Goal: Task Accomplishment & Management: Use online tool/utility

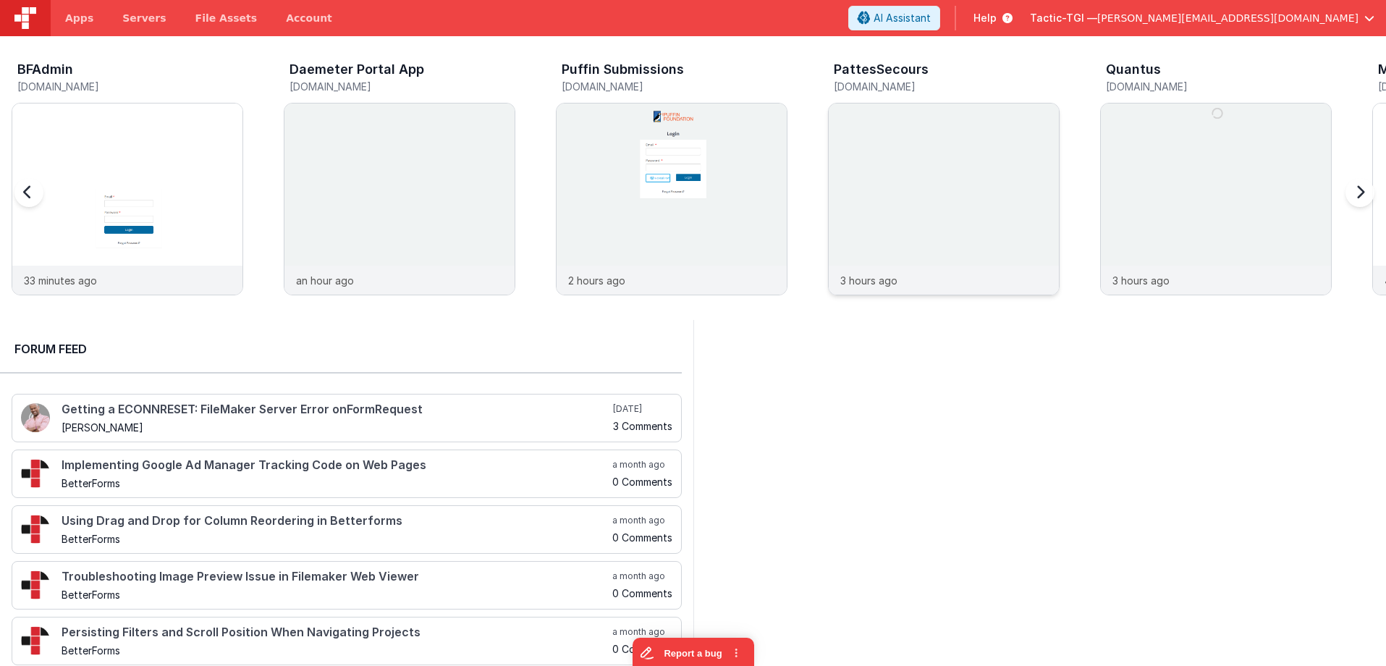
click at [847, 143] on img at bounding box center [944, 218] width 230 height 230
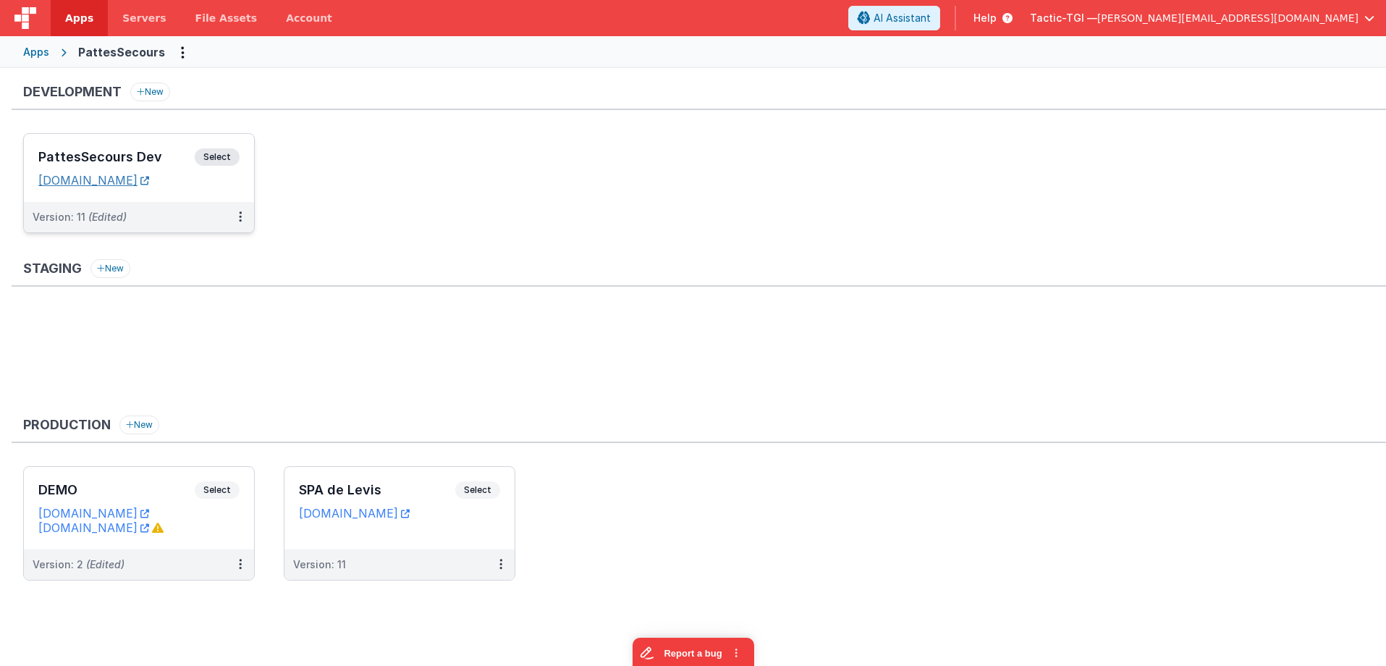
click at [149, 183] on link "[DOMAIN_NAME]" at bounding box center [93, 180] width 111 height 14
click at [123, 151] on h3 "PattesSecours Dev" at bounding box center [116, 157] width 156 height 14
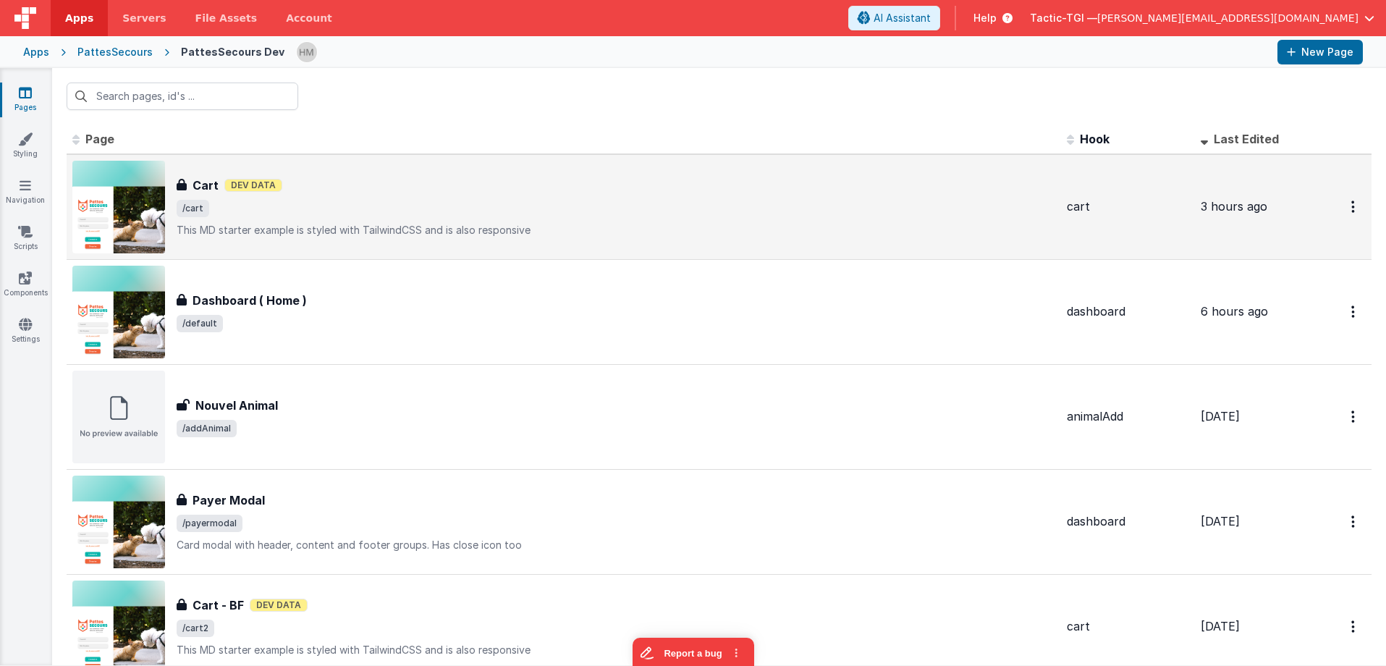
click at [467, 187] on div "Cart Dev Data" at bounding box center [616, 185] width 878 height 17
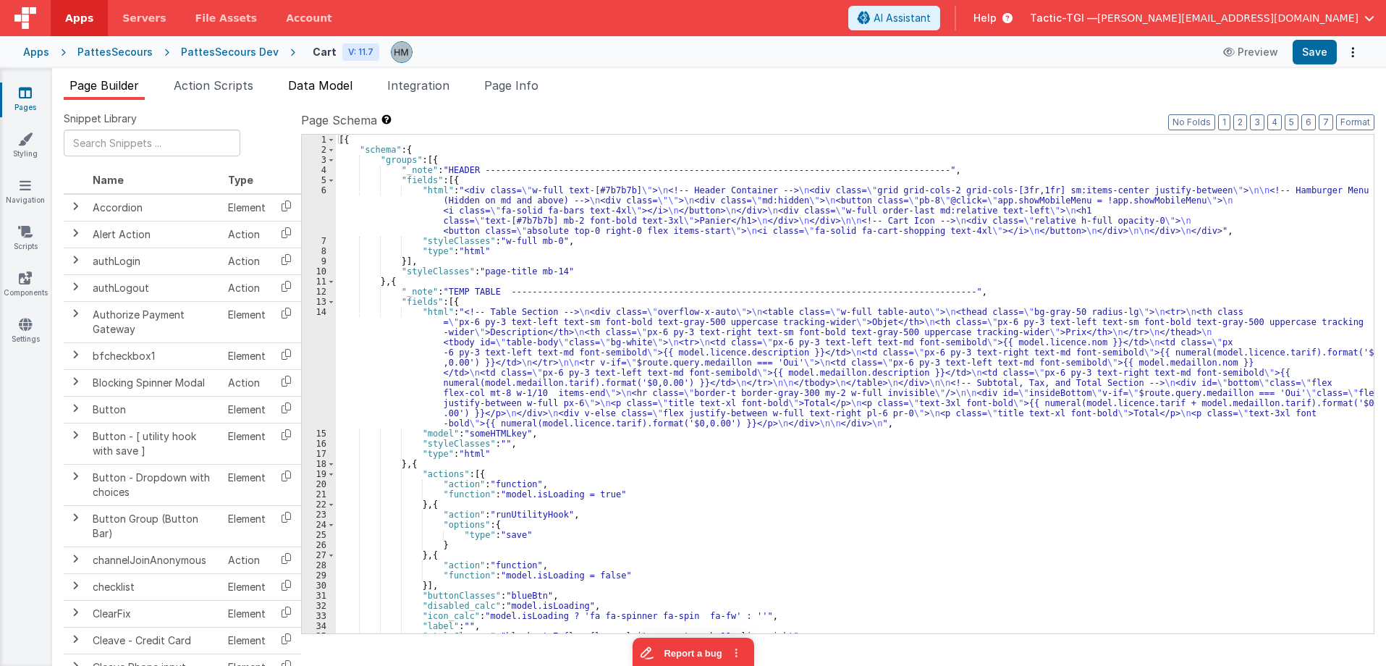
click at [341, 85] on span "Data Model" at bounding box center [320, 85] width 64 height 14
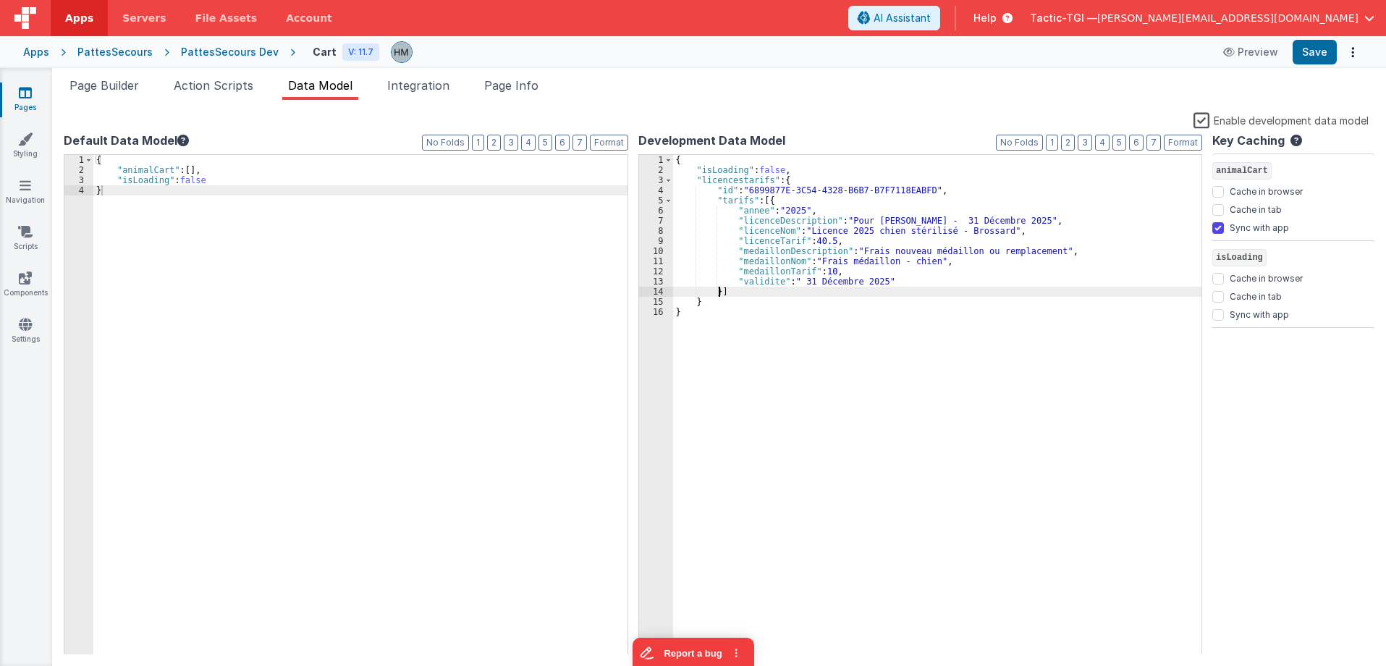
click at [718, 290] on div "{ "isLoading" : false , "licencestarifs" : { "id" : "6899877E-3C54-4328-B6B7-B7…" at bounding box center [937, 415] width 529 height 520
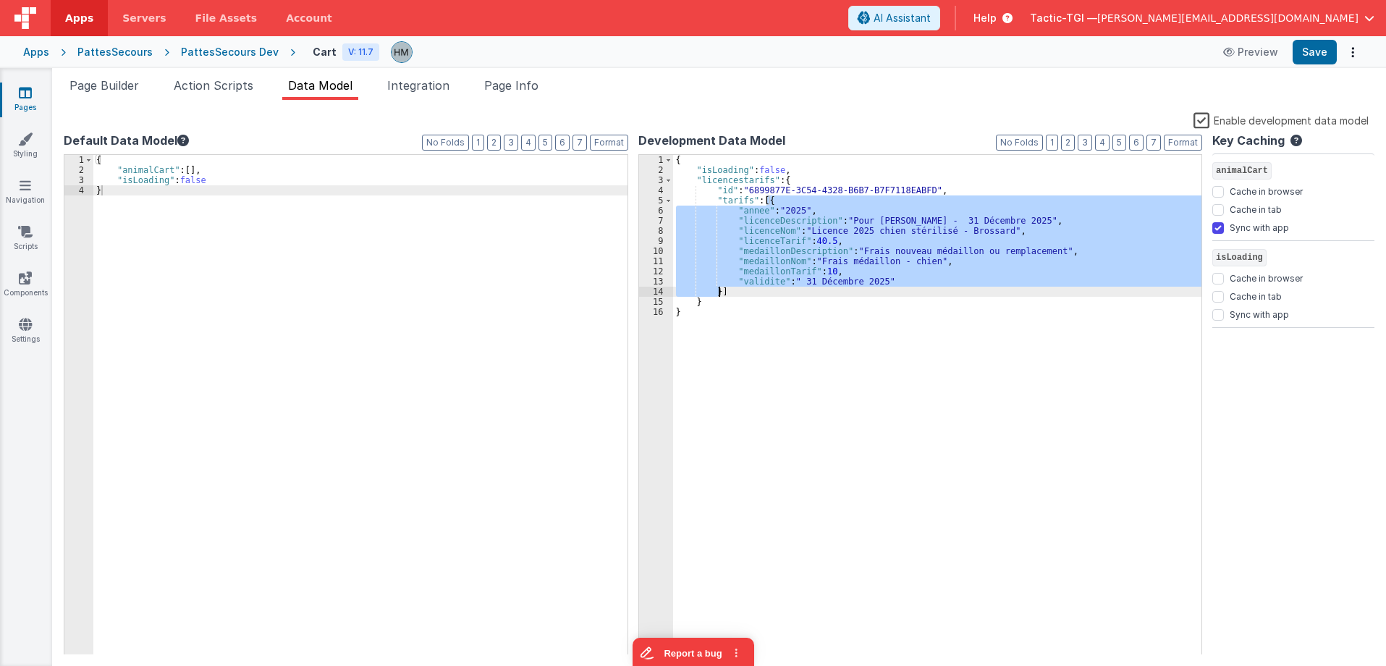
click at [718, 290] on div "{ "isLoading" : false , "licencestarifs" : { "id" : "6899877E-3C54-4328-B6B7-B7…" at bounding box center [937, 405] width 529 height 500
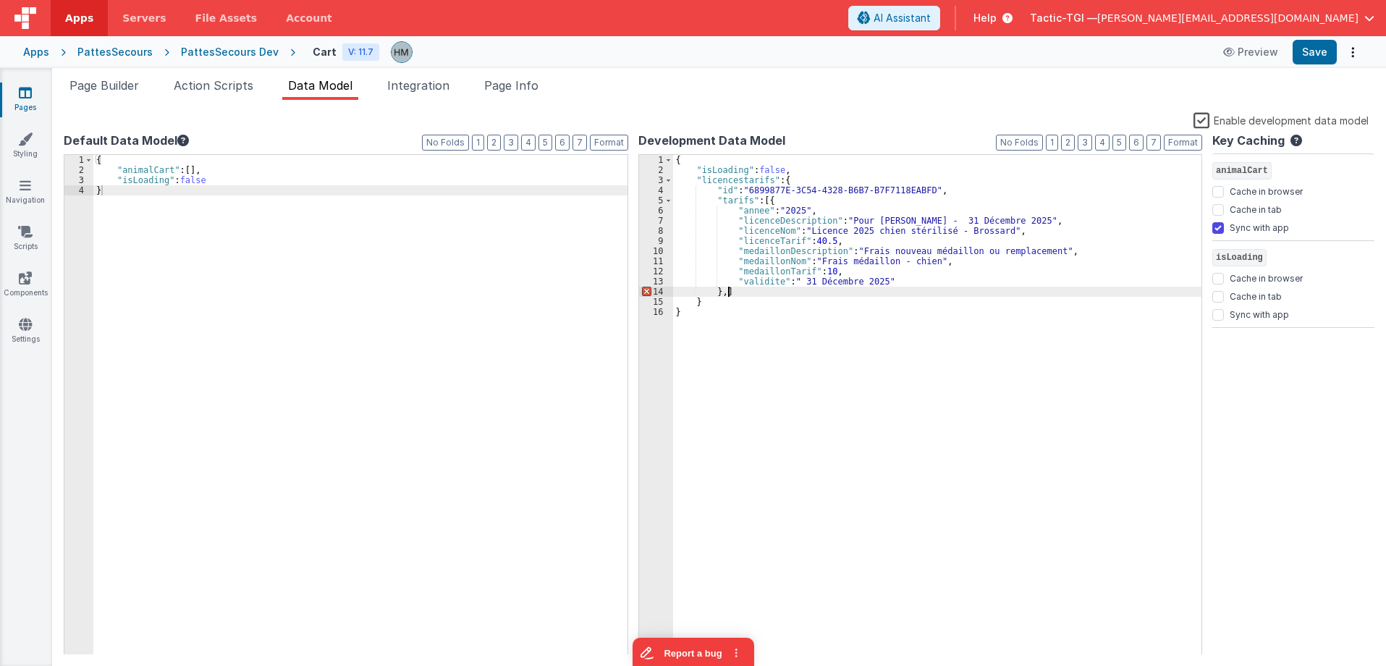
paste textarea
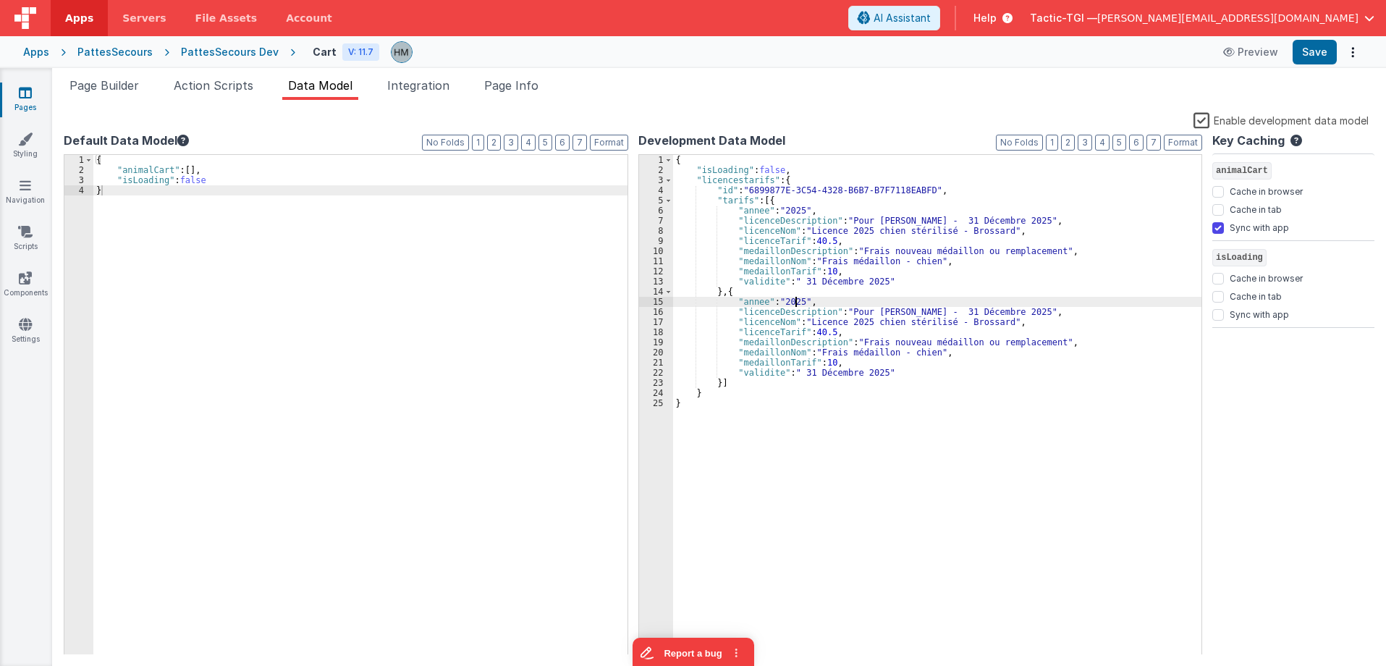
click at [797, 300] on div "{ "isLoading" : false , "licencestarifs" : { "id" : "6899877E-3C54-4328-B6B7-B7…" at bounding box center [937, 415] width 529 height 520
click at [798, 300] on div "{ "isLoading" : false , "licencestarifs" : { "id" : "6899877E-3C54-4328-B6B7-B7…" at bounding box center [937, 405] width 529 height 500
drag, startPoint x: 795, startPoint y: 303, endPoint x: 804, endPoint y: 302, distance: 8.7
click at [804, 302] on div "{ "isLoading" : false , "licencestarifs" : { "id" : "6899877E-3C54-4328-B6B7-B7…" at bounding box center [937, 415] width 529 height 520
click at [831, 284] on div "{ "isLoading" : false , "licencestarifs" : { "id" : "6899877E-3C54-4328-B6B7-B7…" at bounding box center [937, 415] width 529 height 520
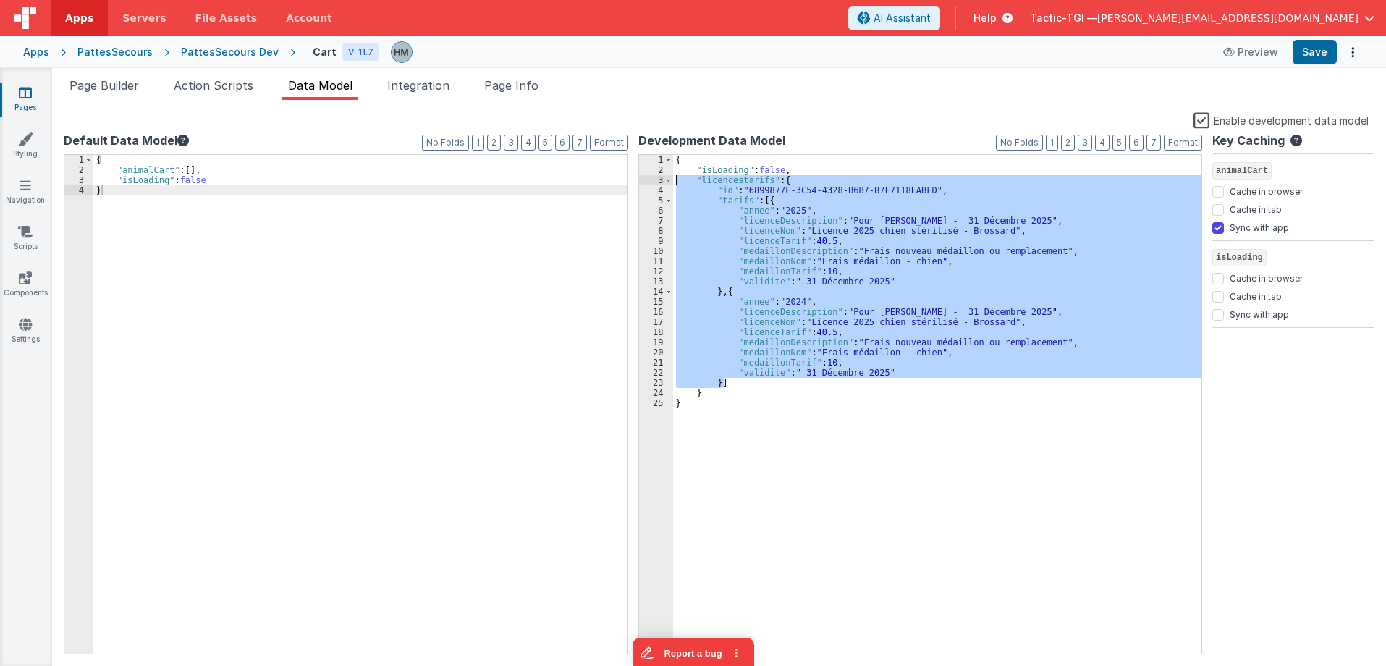
drag, startPoint x: 734, startPoint y: 384, endPoint x: 577, endPoint y: 177, distance: 260.8
click at [673, 177] on div "{ "isLoading" : false , "licencestarifs" : { "id" : "6899877E-3C54-4328-B6B7-B7…" at bounding box center [937, 405] width 529 height 500
click at [698, 320] on div "{ "isLoading" : false , "licencestarifs" : { "id" : "6899877E-3C54-4328-B6B7-B7…" at bounding box center [937, 405] width 529 height 500
drag, startPoint x: 705, startPoint y: 394, endPoint x: 570, endPoint y: 182, distance: 252.1
click at [673, 182] on div "{ "isLoading" : false , "licencestarifs" : { "id" : "6899877E-3C54-4328-B6B7-B7…" at bounding box center [937, 405] width 529 height 500
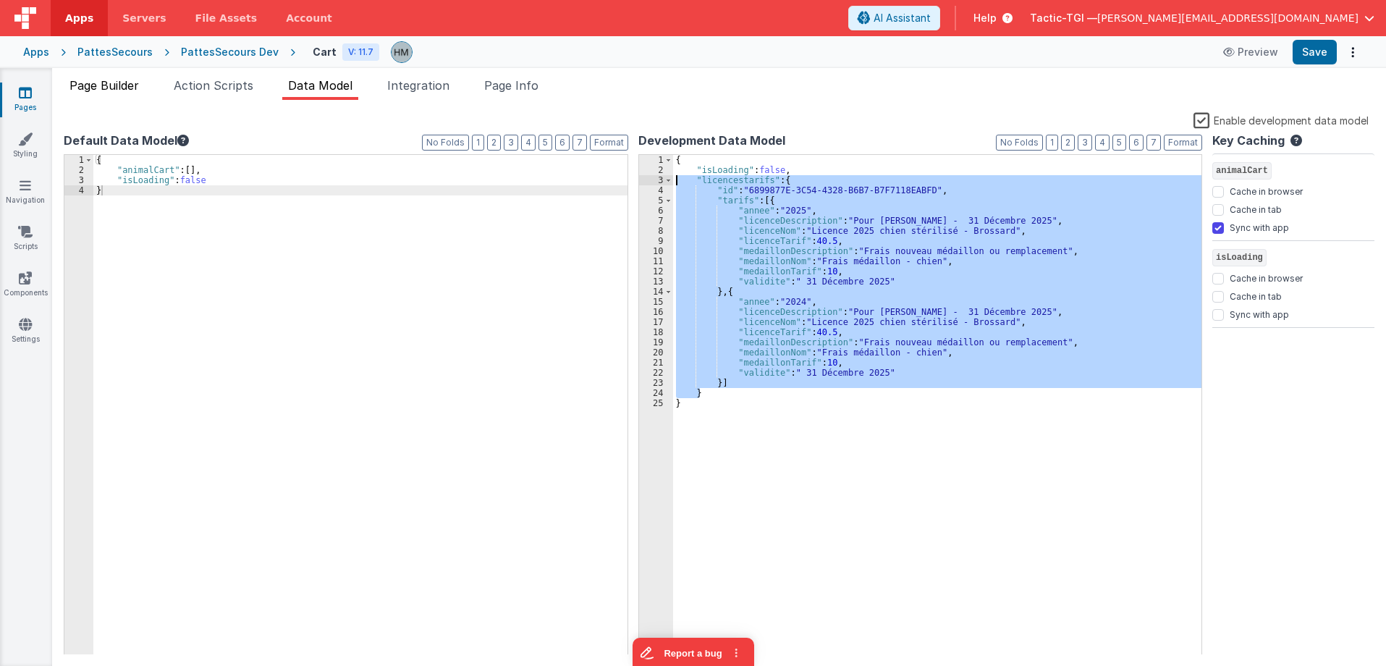
click at [121, 88] on span "Page Builder" at bounding box center [103, 85] width 69 height 14
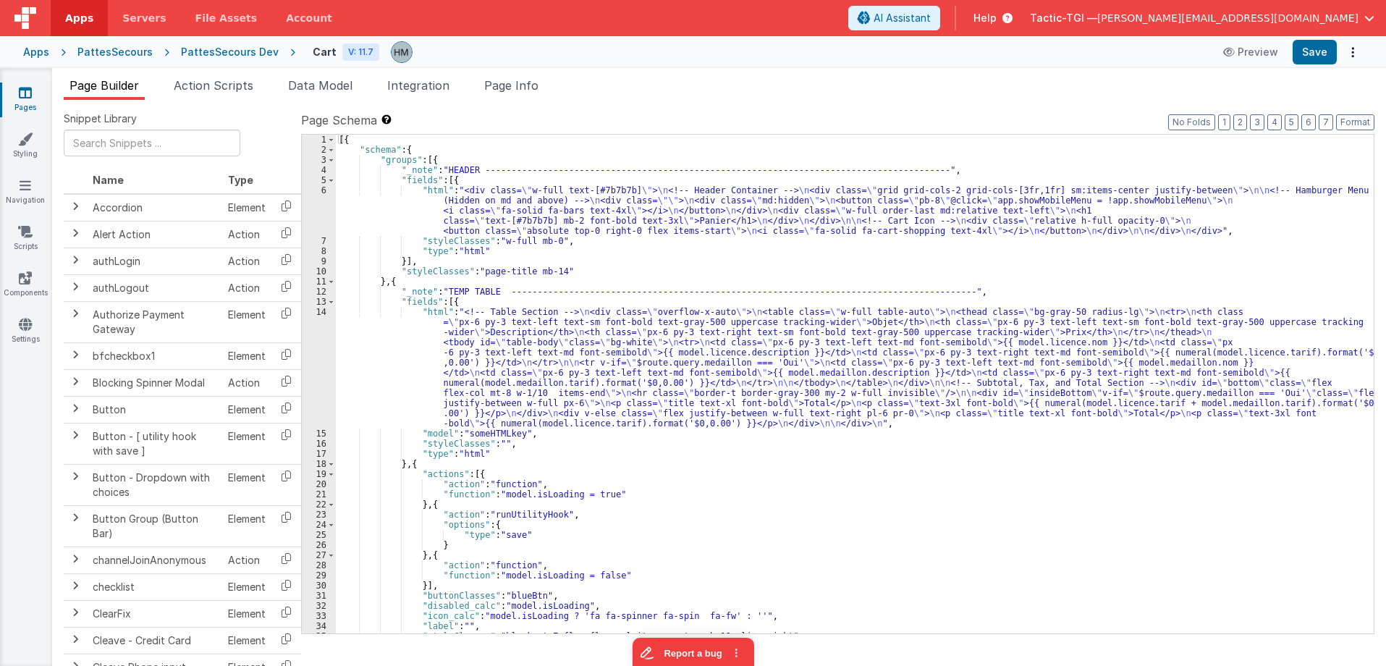
click at [496, 369] on div "[{ "schema" : { "groups" : [{ "_note" : "HEADER -------------------------------…" at bounding box center [855, 394] width 1038 height 519
click at [319, 312] on div "14" at bounding box center [319, 368] width 34 height 122
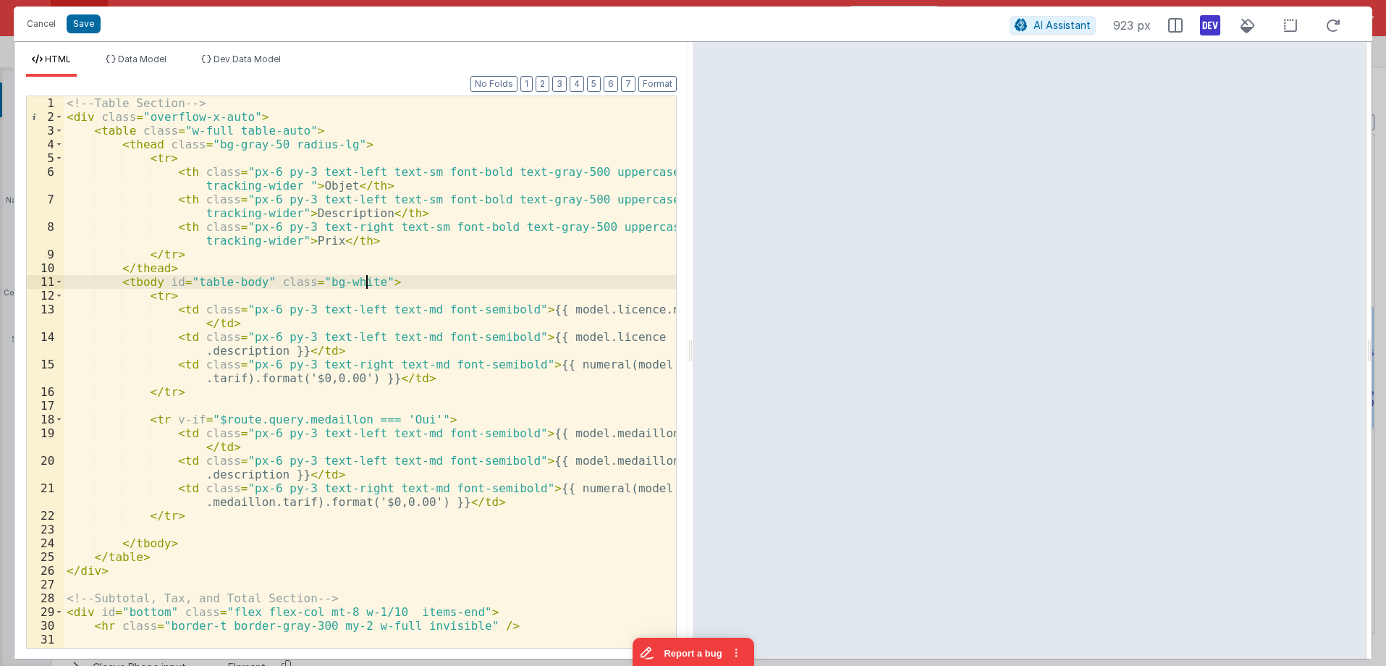
click at [364, 287] on div "<!-- Table Section --> < div class = "overflow-x-auto" > < table class = "w-ful…" at bounding box center [370, 392] width 612 height 593
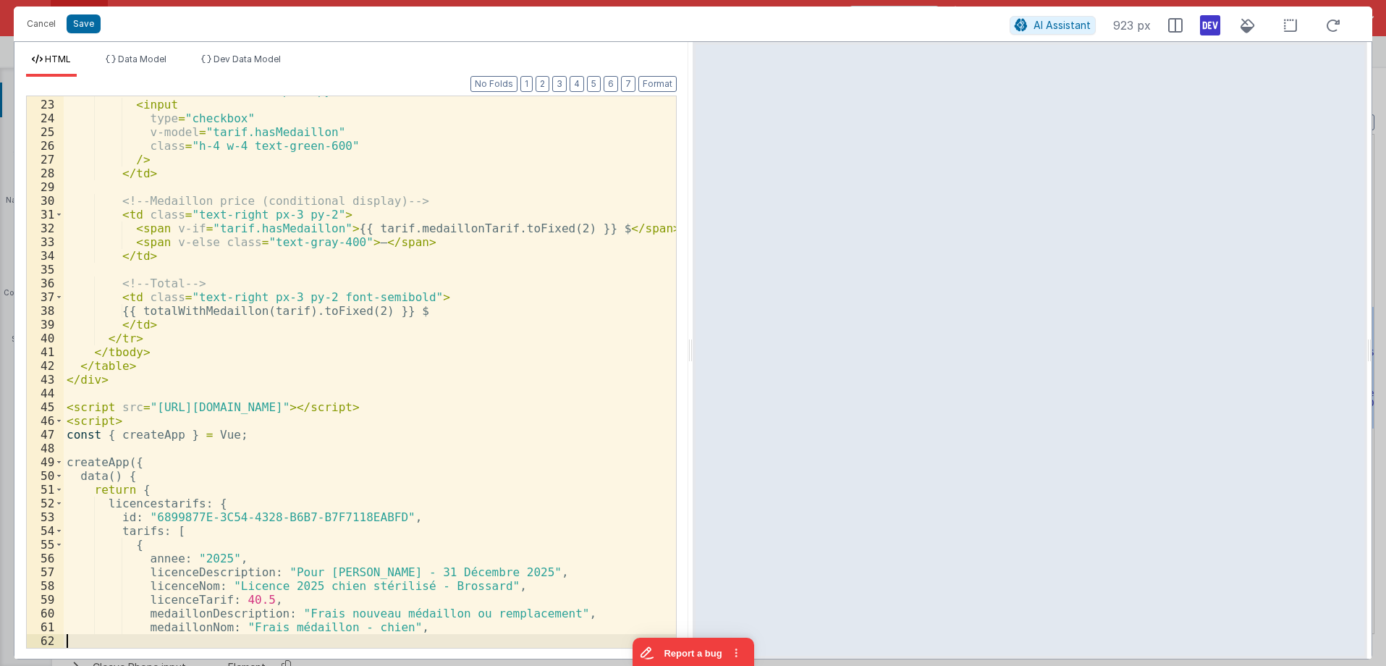
scroll to position [301, 0]
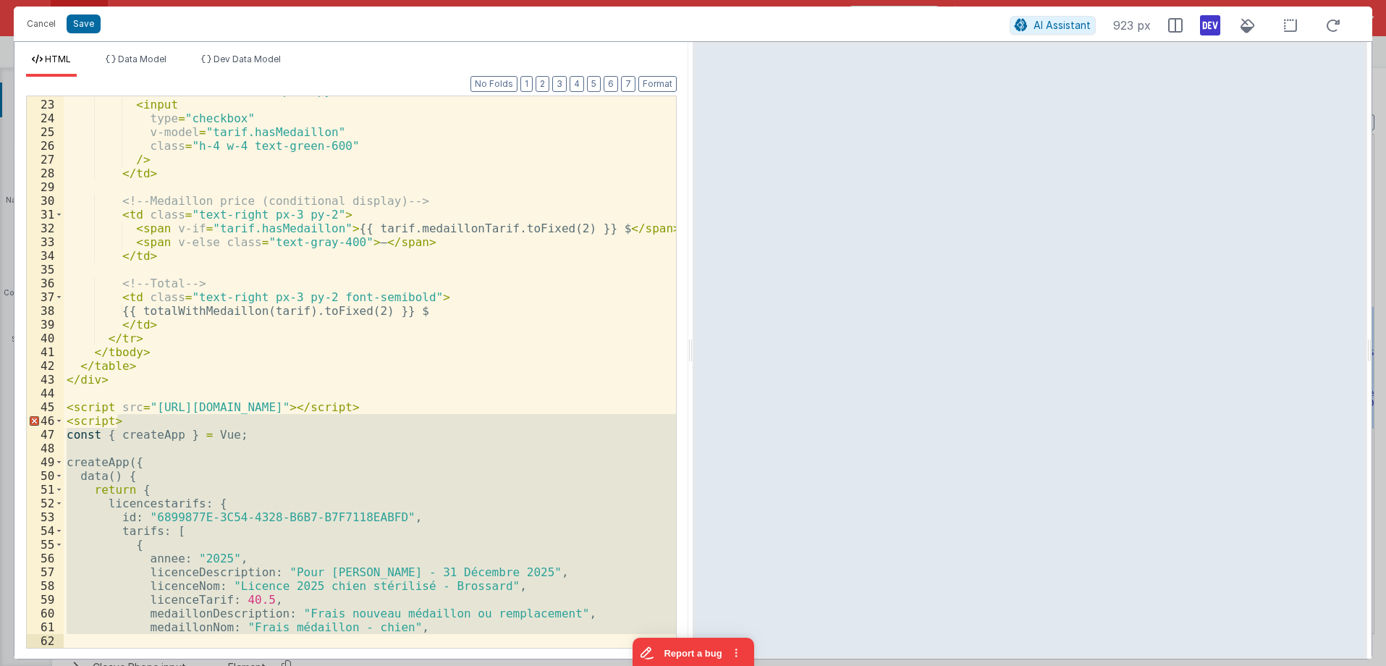
drag, startPoint x: 152, startPoint y: 422, endPoint x: 659, endPoint y: 693, distance: 575.3
click at [659, 648] on div "< td class = "text-center px-3 py-2" > < input type = "checkbox" v-model = "tar…" at bounding box center [370, 371] width 612 height 551
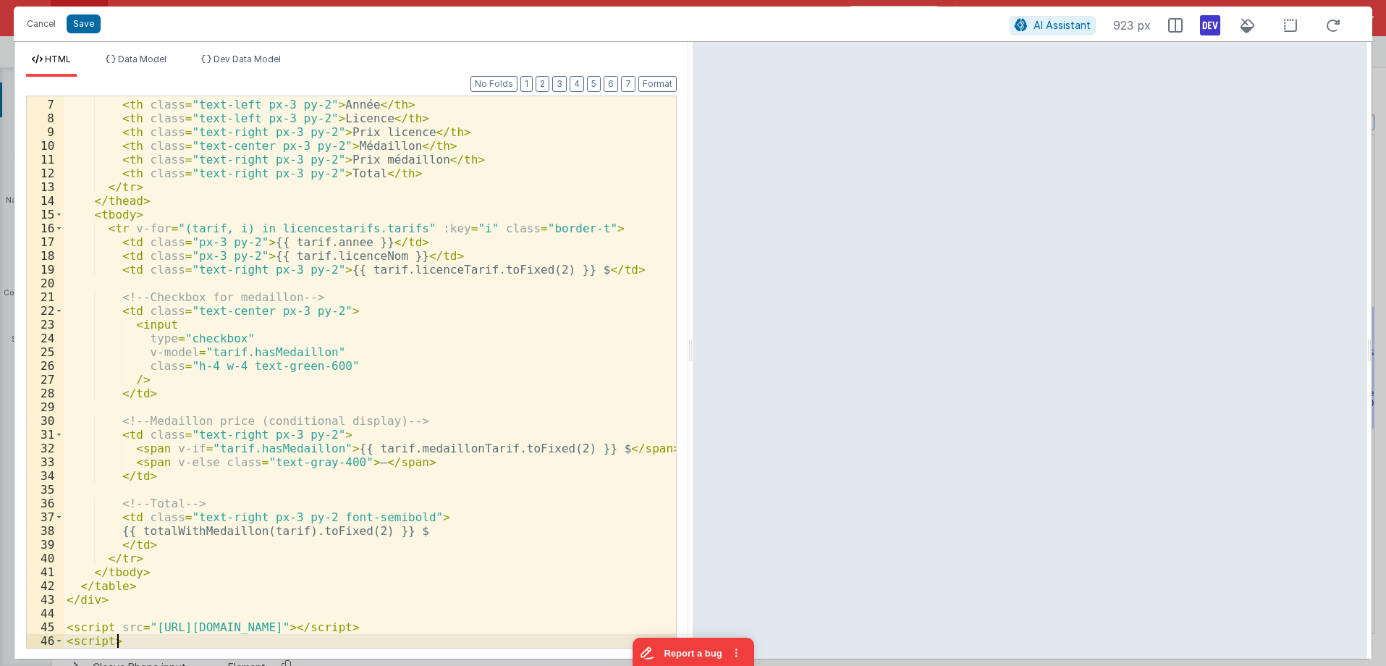
scroll to position [81, 0]
drag, startPoint x: 151, startPoint y: 649, endPoint x: 75, endPoint y: 624, distance: 79.2
click at [75, 624] on div "Format 7 6 5 4 3 2 1 No Folds 6 7 8 9 10 11 12 13 14 15 16 17 18 19 20 21 22 23…" at bounding box center [351, 368] width 674 height 582
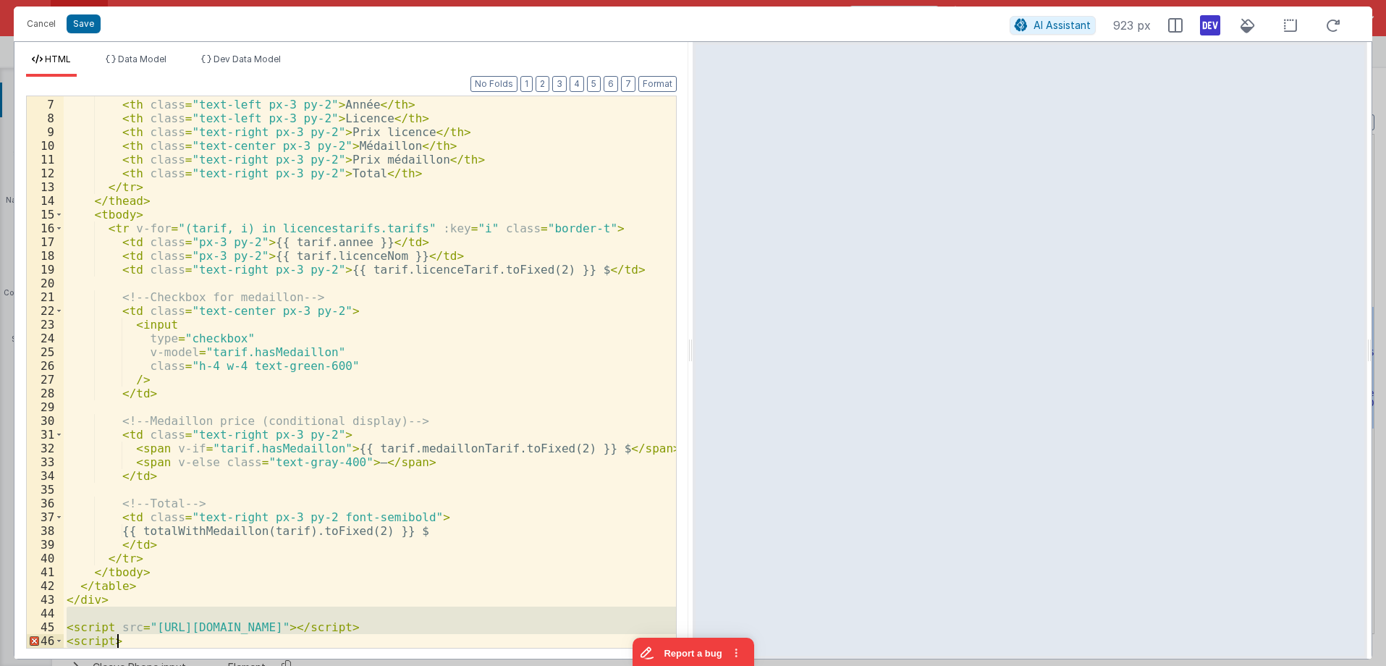
drag, startPoint x: 69, startPoint y: 616, endPoint x: 273, endPoint y: 683, distance: 214.2
click at [273, 648] on div "< tr > < th class = "text-left px-3 py-2" > Année </ th > < th class = "text-le…" at bounding box center [370, 371] width 612 height 551
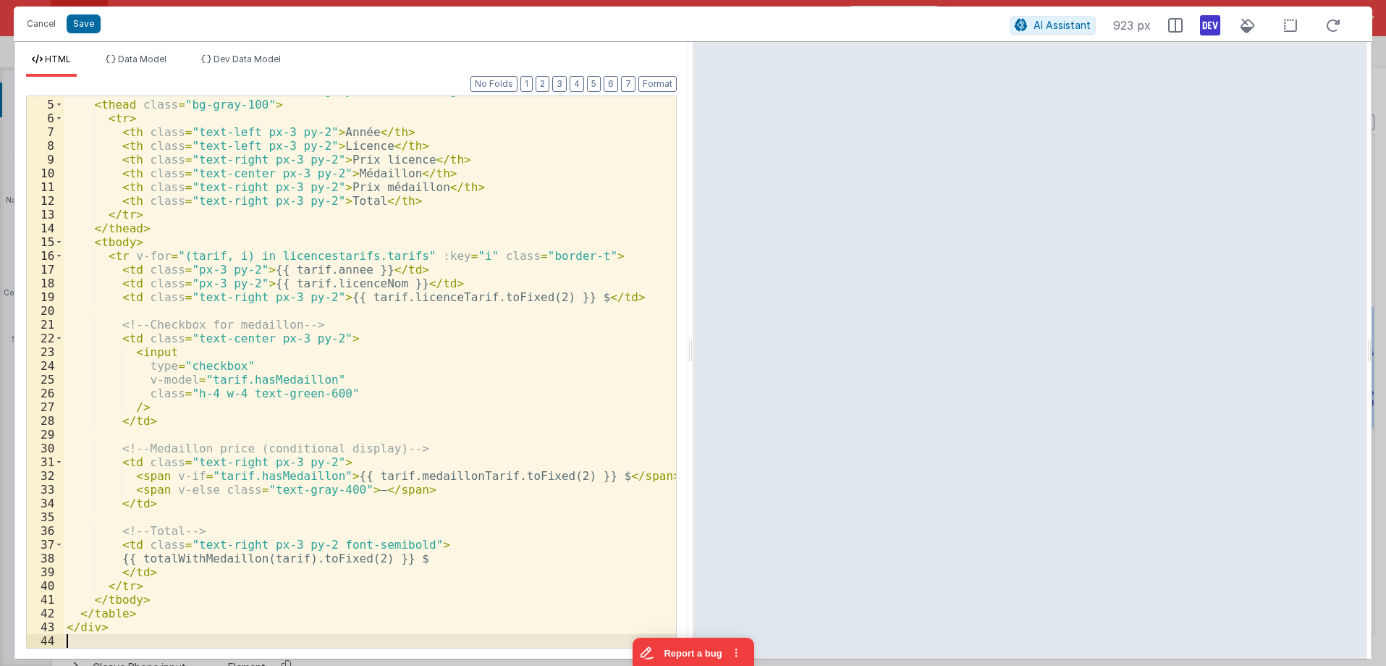
scroll to position [0, 0]
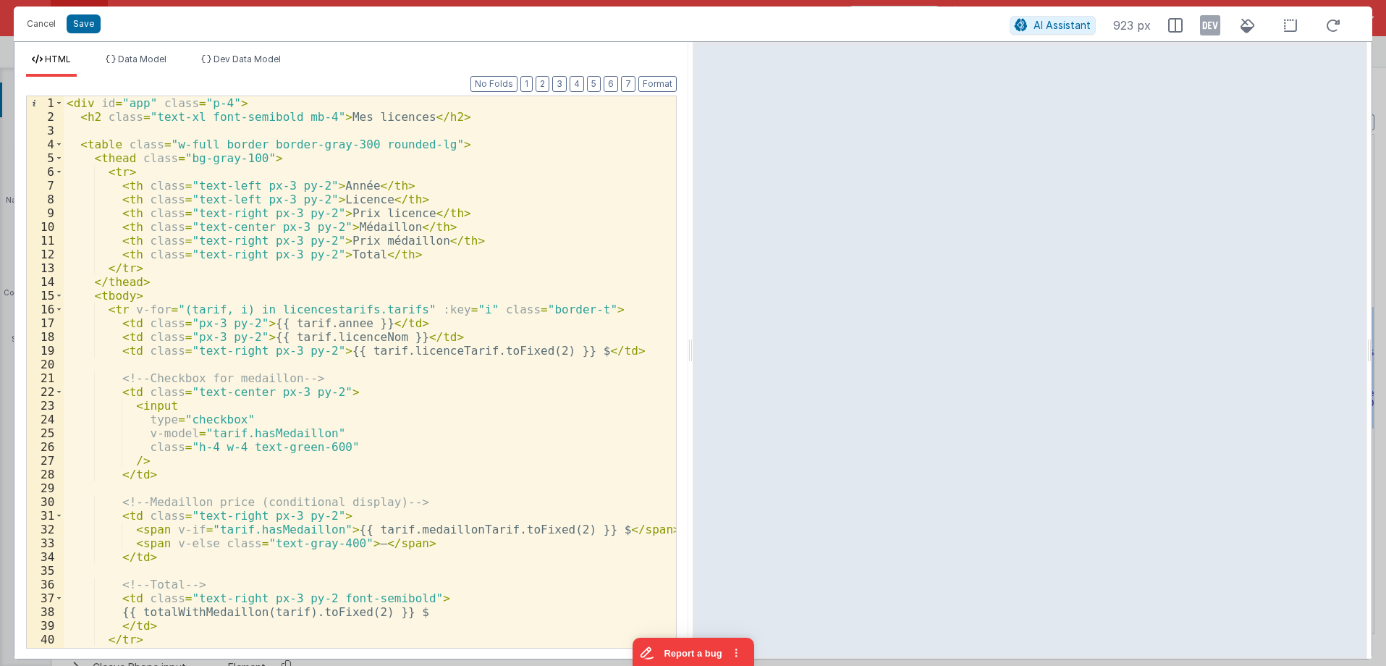
click at [1212, 28] on icon at bounding box center [1210, 25] width 20 height 23
click at [1212, 25] on icon at bounding box center [1210, 25] width 20 height 23
click at [510, 177] on div "< div id = "app" class = "p-4" > < h2 class = "text-xl font-semibold mb-4" > Me…" at bounding box center [370, 385] width 612 height 579
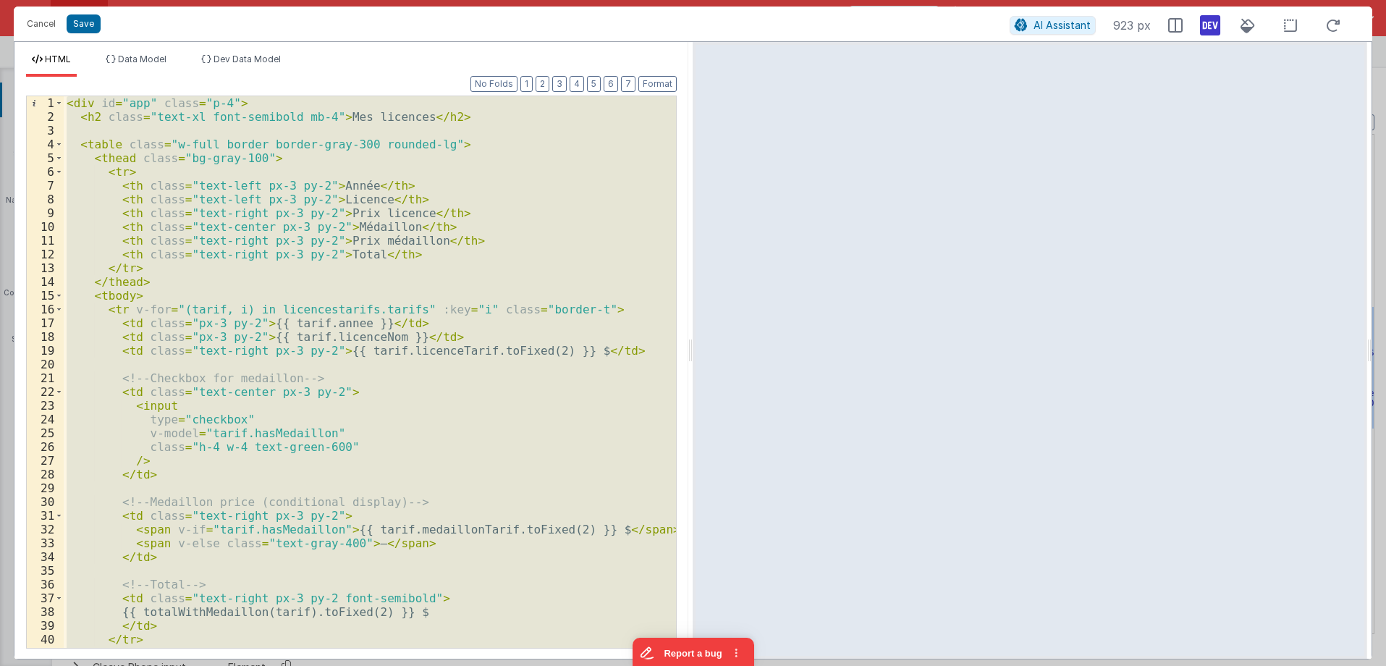
click at [334, 283] on div "< div id = "app" class = "p-4" > < h2 class = "text-xl font-semibold mb-4" > Me…" at bounding box center [370, 371] width 612 height 551
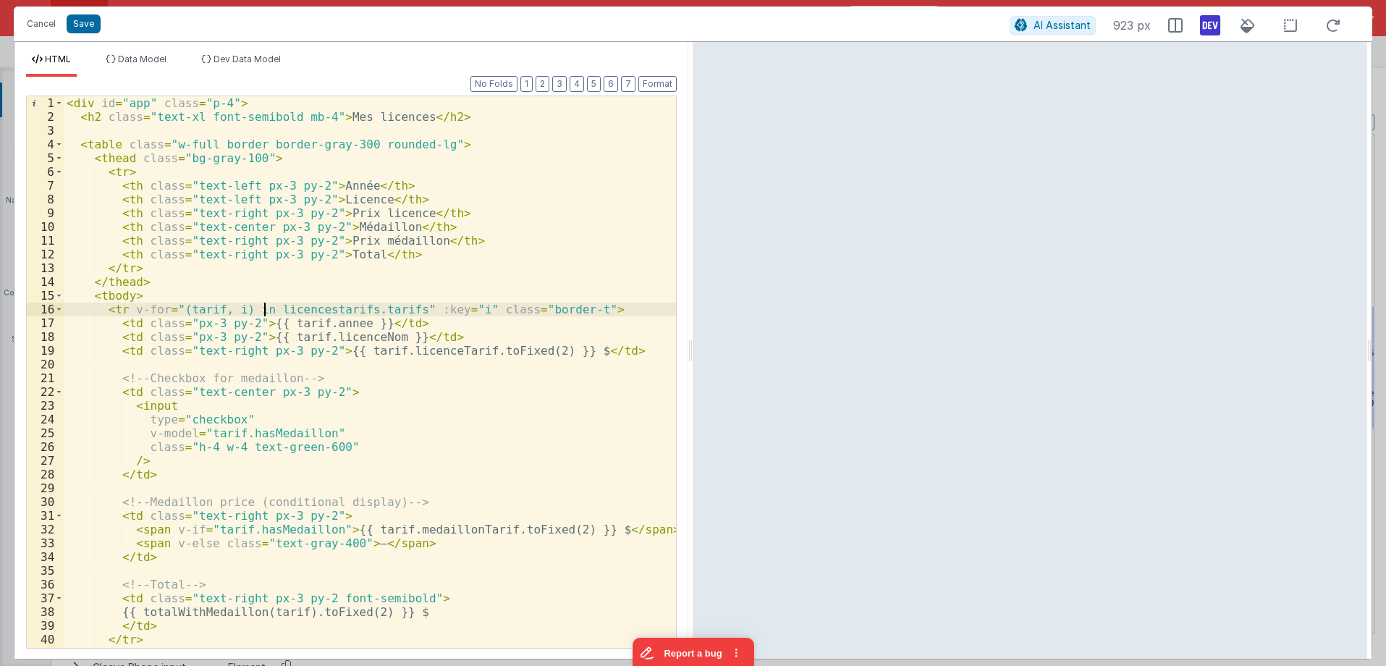
click at [267, 309] on div "< div id = "app" class = "p-4" > < h2 class = "text-xl font-semibold mb-4" > Me…" at bounding box center [370, 385] width 612 height 579
click at [342, 314] on div "< div id = "app" class = "p-4" > < h2 class = "text-xl font-semibold mb-4" > Me…" at bounding box center [370, 385] width 612 height 579
click at [342, 315] on div "< div id = "app" class = "p-4" > < h2 class = "text-xl font-semibold mb-4" > Me…" at bounding box center [370, 385] width 612 height 579
click at [231, 65] on li "Dev Data Model" at bounding box center [240, 65] width 91 height 23
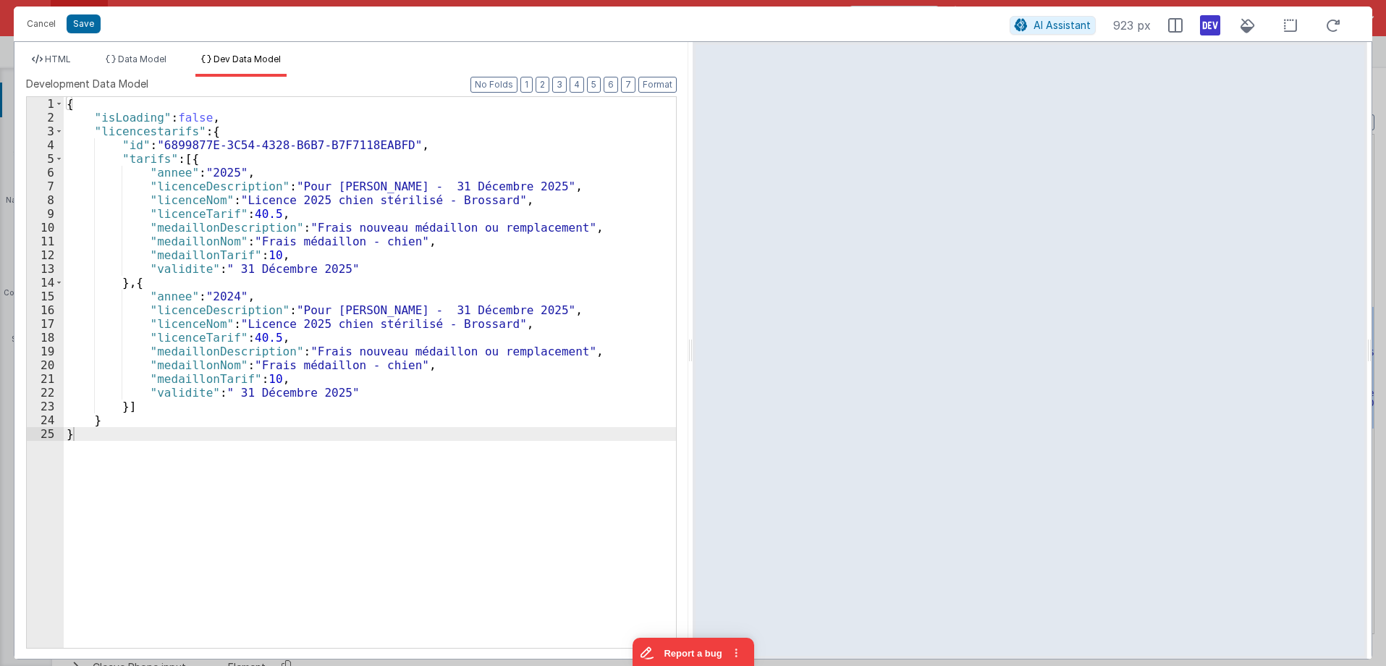
click at [140, 133] on div "{ "isLoading" : false , "licencestarifs" : { "id" : "6899877E-3C54-4328-B6B7-B7…" at bounding box center [370, 386] width 612 height 578
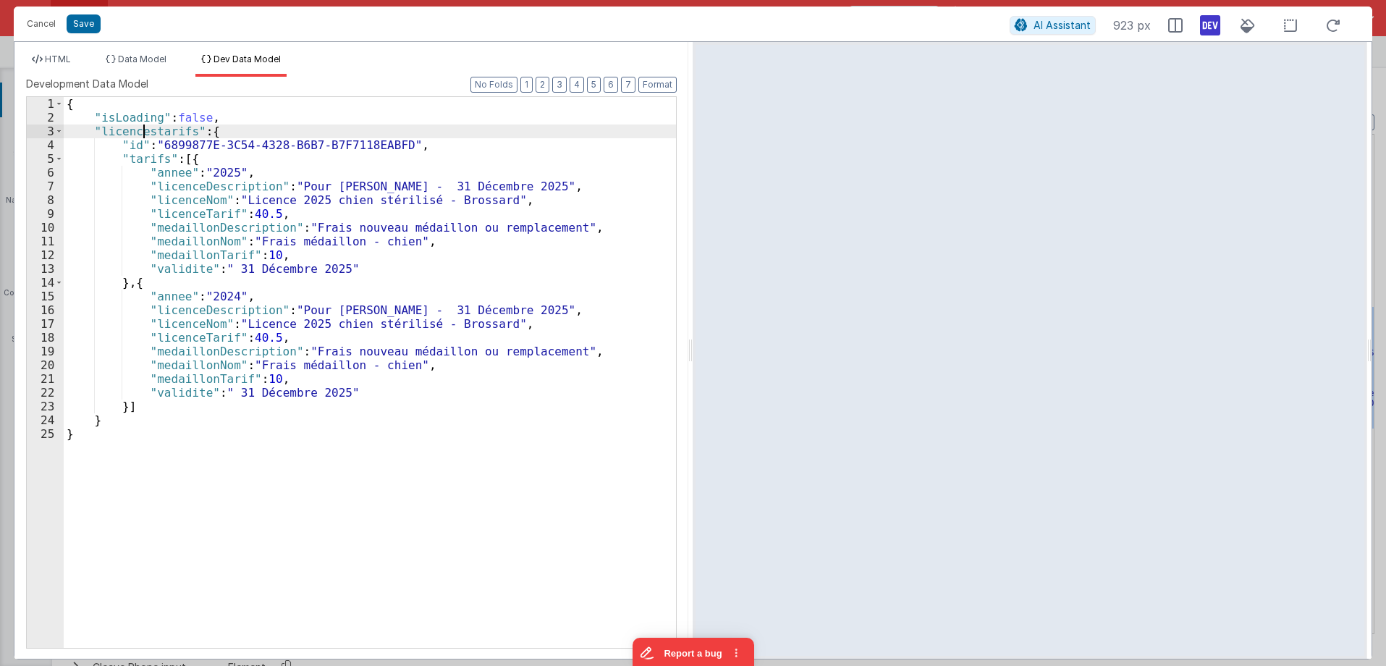
click at [140, 133] on div "{ "isLoading" : false , "licencestarifs" : { "id" : "6899877E-3C54-4328-B6B7-B7…" at bounding box center [370, 386] width 612 height 578
click at [64, 63] on span "HTML" at bounding box center [58, 59] width 26 height 11
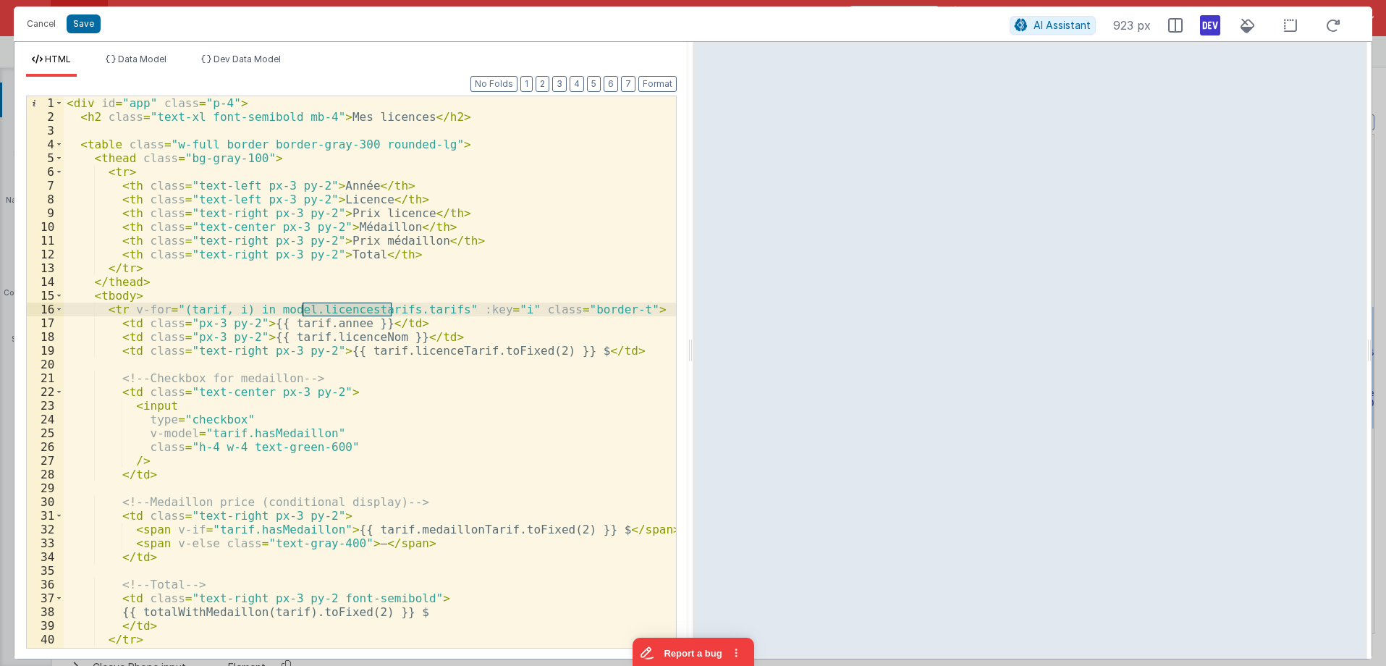
click at [357, 310] on div "< div id = "app" class = "p-4" > < h2 class = "text-xl font-semibold mb-4" > Me…" at bounding box center [370, 371] width 612 height 551
click at [357, 310] on div "< div id = "app" class = "p-4" > < h2 class = "text-xl font-semibold mb-4" > Me…" at bounding box center [370, 385] width 612 height 579
click at [258, 59] on span "Dev Data Model" at bounding box center [246, 59] width 67 height 11
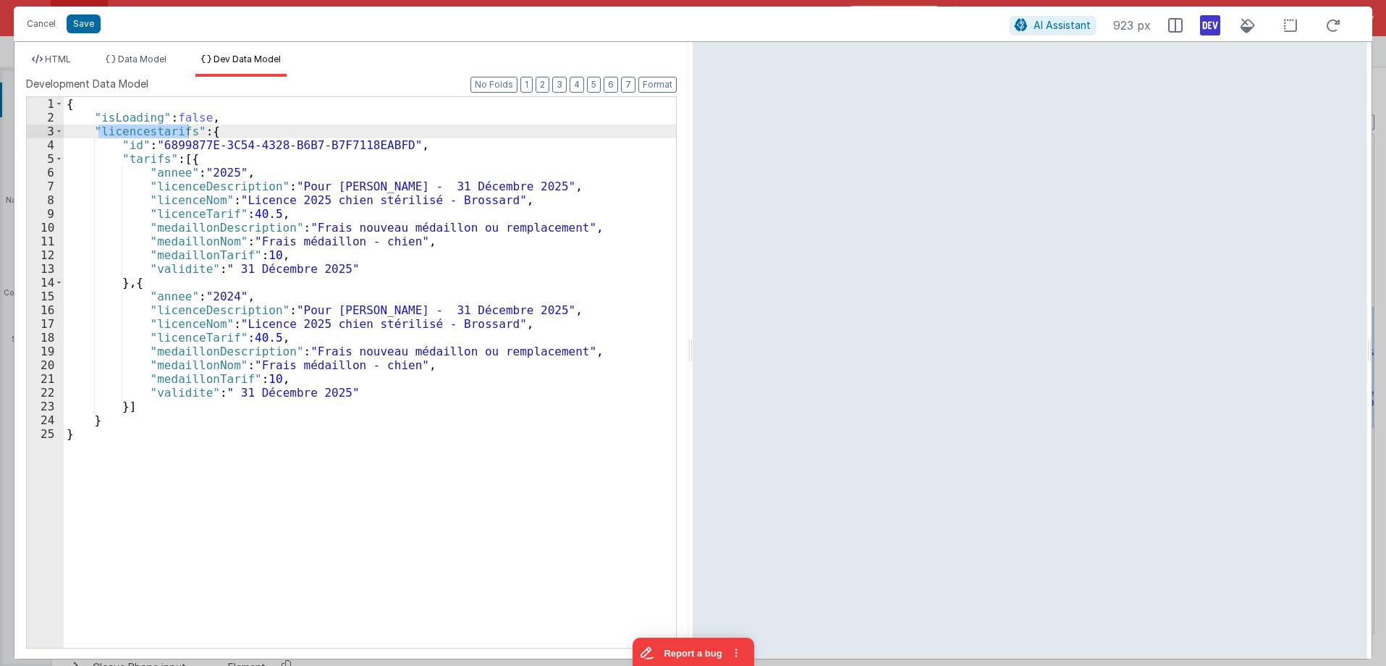
click at [140, 160] on div "{ "isLoading" : false , "licencestarifs" : { "id" : "6899877E-3C54-4328-B6B7-B7…" at bounding box center [370, 386] width 612 height 578
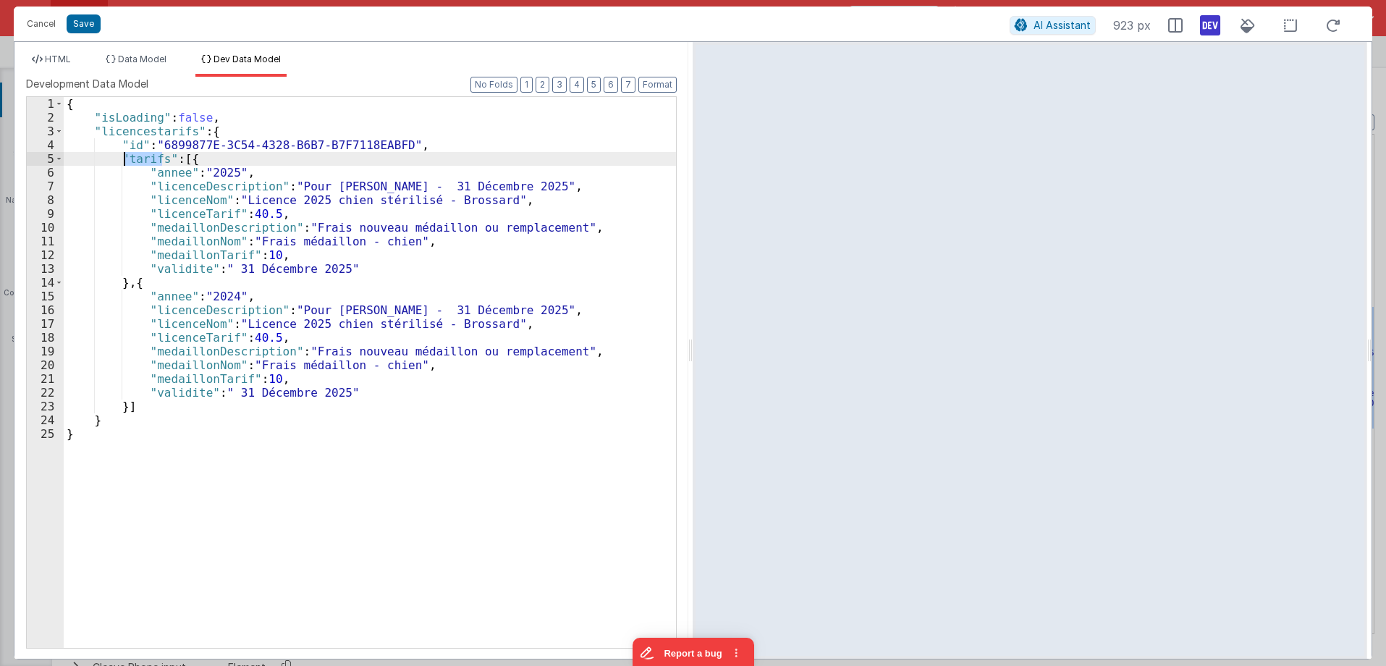
click at [140, 160] on div "{ "isLoading" : false , "licencestarifs" : { "id" : "6899877E-3C54-4328-B6B7-B7…" at bounding box center [370, 386] width 612 height 578
click at [67, 56] on span "HTML" at bounding box center [58, 59] width 26 height 11
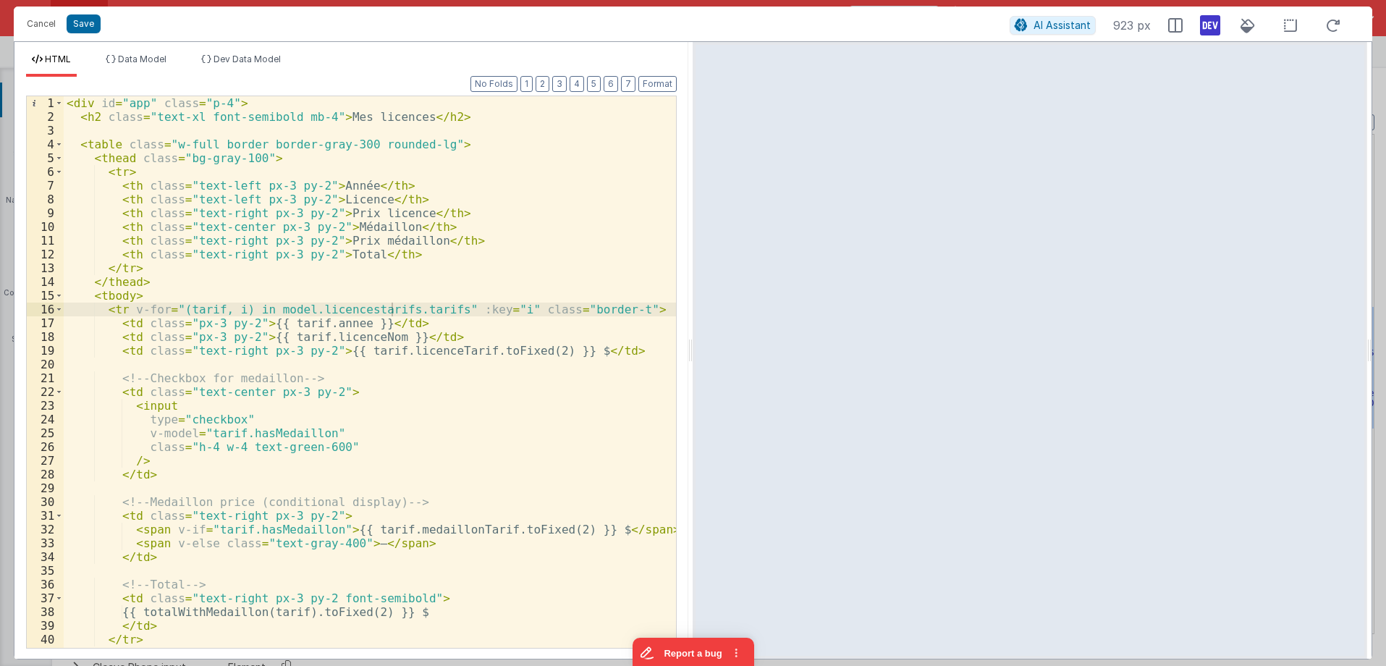
click at [412, 308] on div "< div id = "app" class = "p-4" > < h2 class = "text-xl font-semibold mb-4" > Me…" at bounding box center [370, 385] width 612 height 579
click at [343, 305] on div "< div id = "app" class = "p-4" > < h2 class = "text-xl font-semibold mb-4" > Me…" at bounding box center [370, 385] width 612 height 579
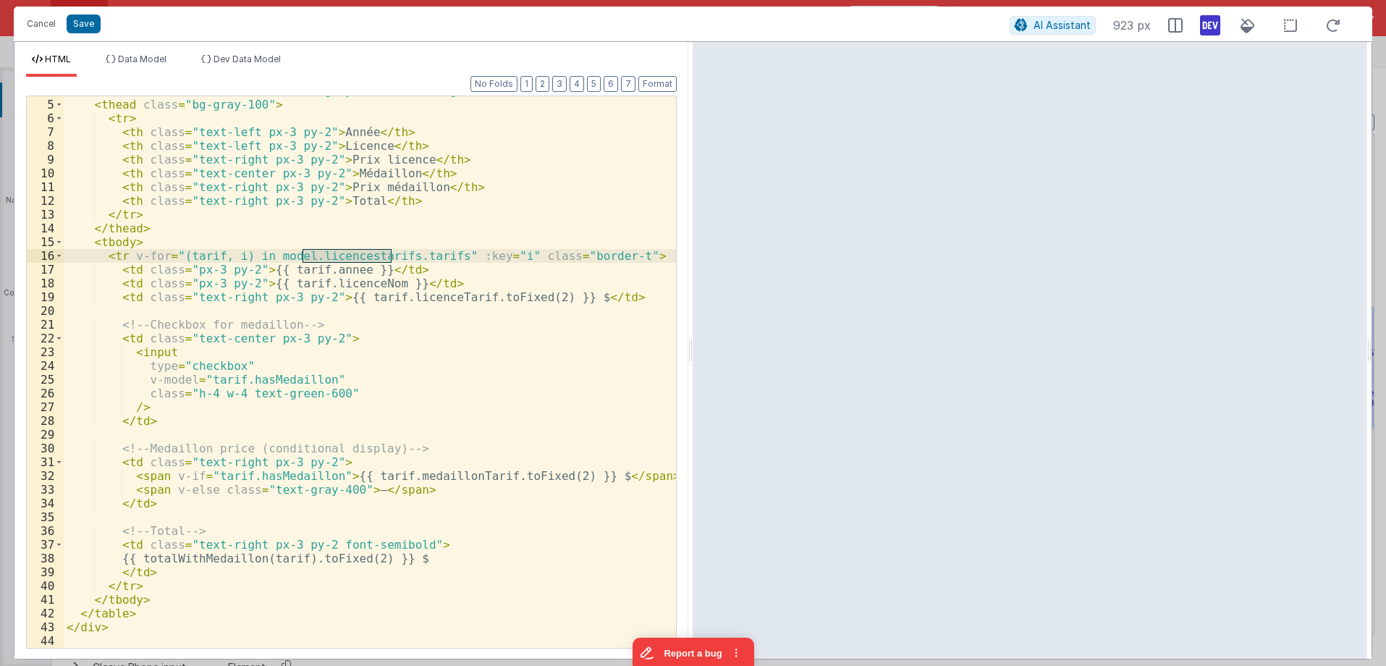
click at [470, 340] on div "< table class = "w-full border border-gray-300 rounded-lg" > < thead class = "b…" at bounding box center [370, 373] width 612 height 579
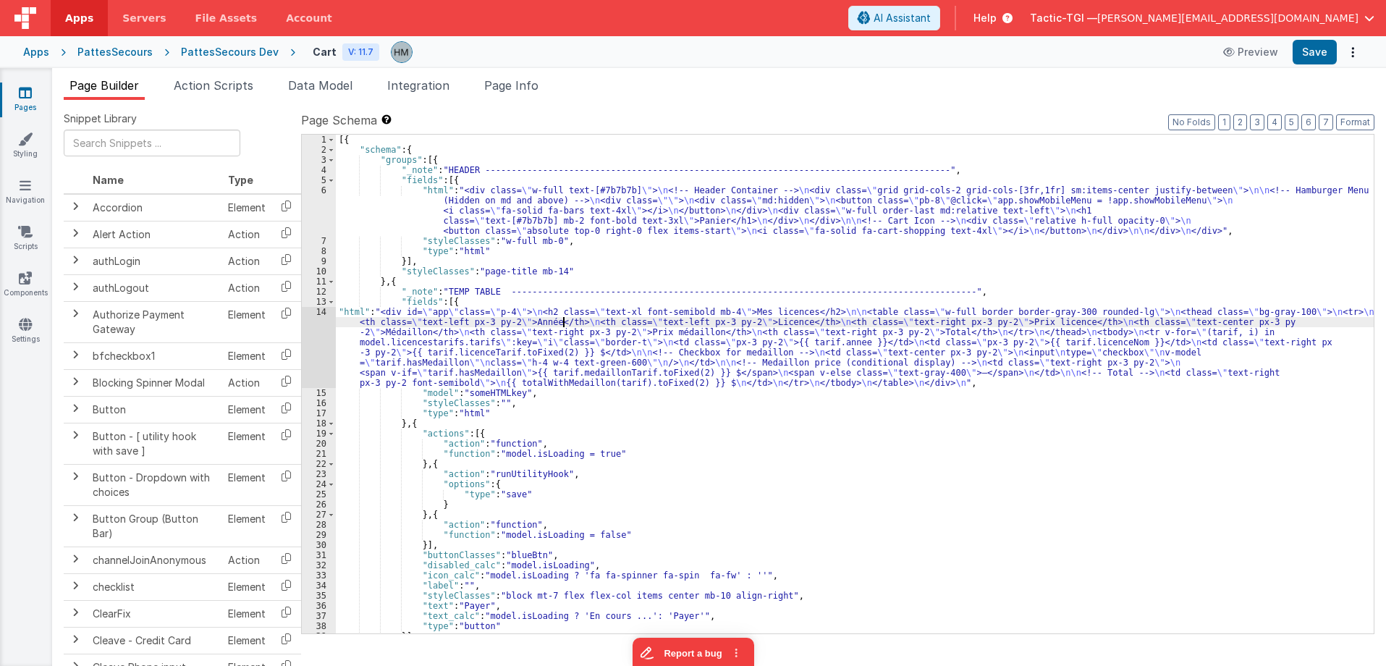
click at [564, 326] on div "[{ "schema" : { "groups" : [{ "_note" : "HEADER -------------------------------…" at bounding box center [855, 394] width 1038 height 519
click at [320, 310] on div "14" at bounding box center [319, 347] width 34 height 81
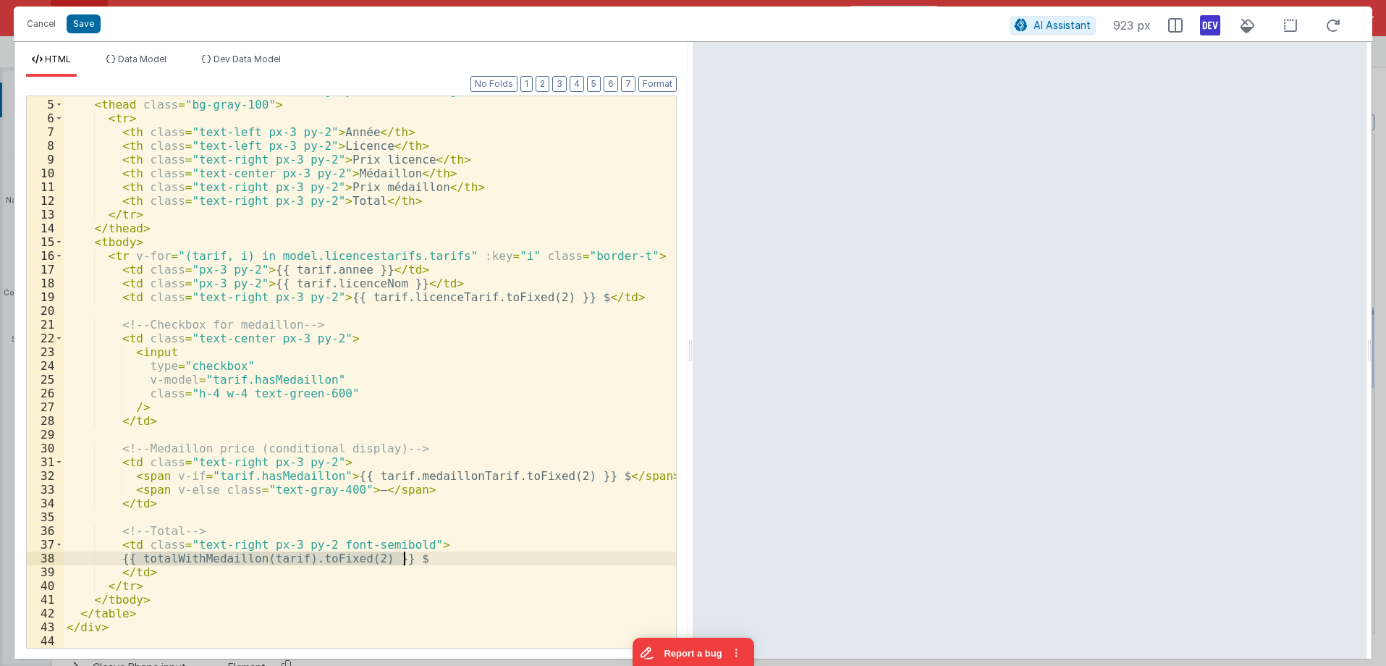
drag, startPoint x: 130, startPoint y: 559, endPoint x: 404, endPoint y: 562, distance: 273.6
click at [404, 562] on div "< table class = "w-full border border-gray-300 rounded-lg" > < thead class = "b…" at bounding box center [370, 373] width 612 height 579
click at [245, 61] on span "Dev Data Model" at bounding box center [246, 59] width 67 height 11
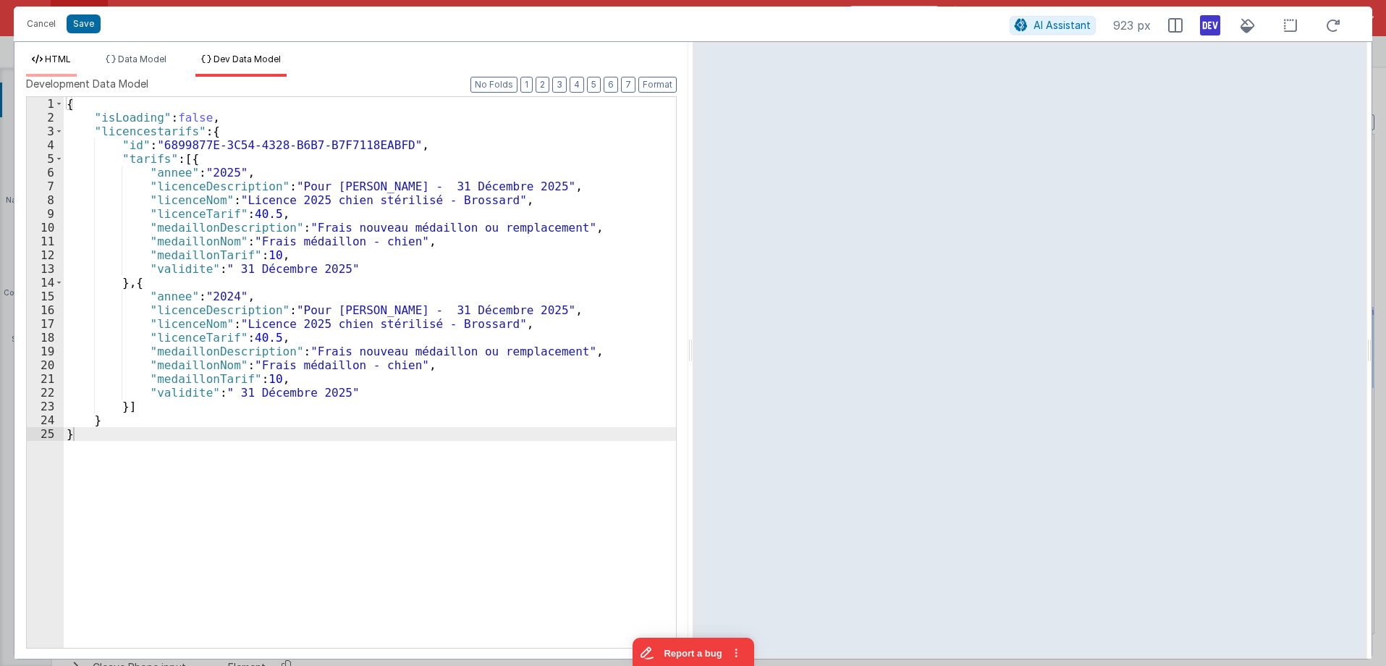
click at [66, 62] on span "HTML" at bounding box center [58, 59] width 26 height 11
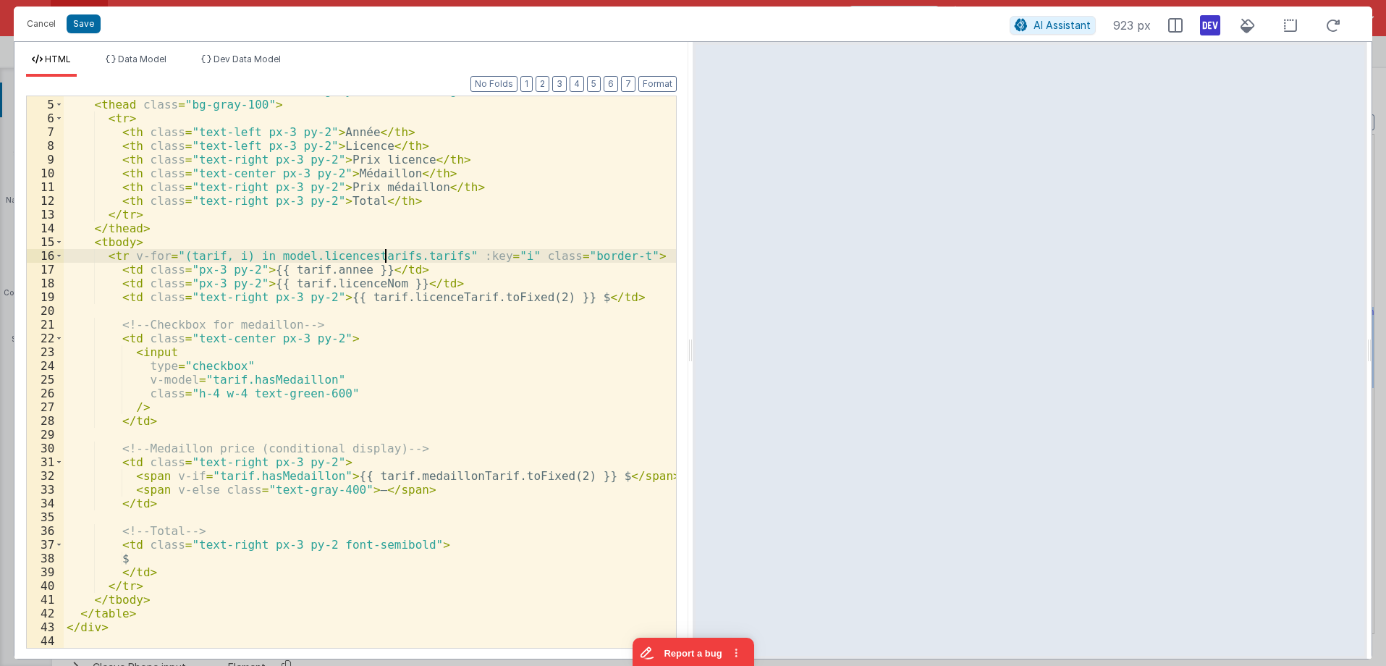
click at [386, 250] on div "< table class = "w-full border border-gray-300 rounded-lg" > < thead class = "b…" at bounding box center [370, 373] width 612 height 579
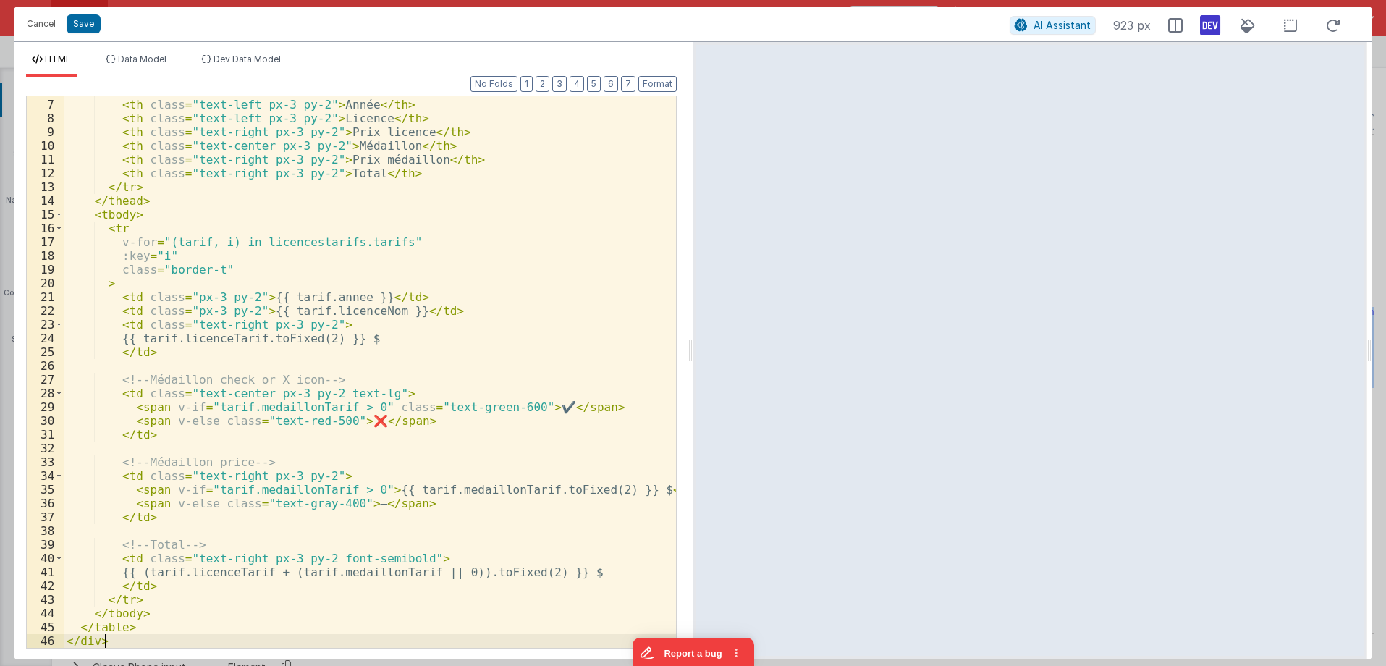
scroll to position [81, 0]
click at [164, 570] on div "< tr > < th class = "text-left px-3 py-2" > Année </ th > < th class = "text-le…" at bounding box center [370, 373] width 612 height 579
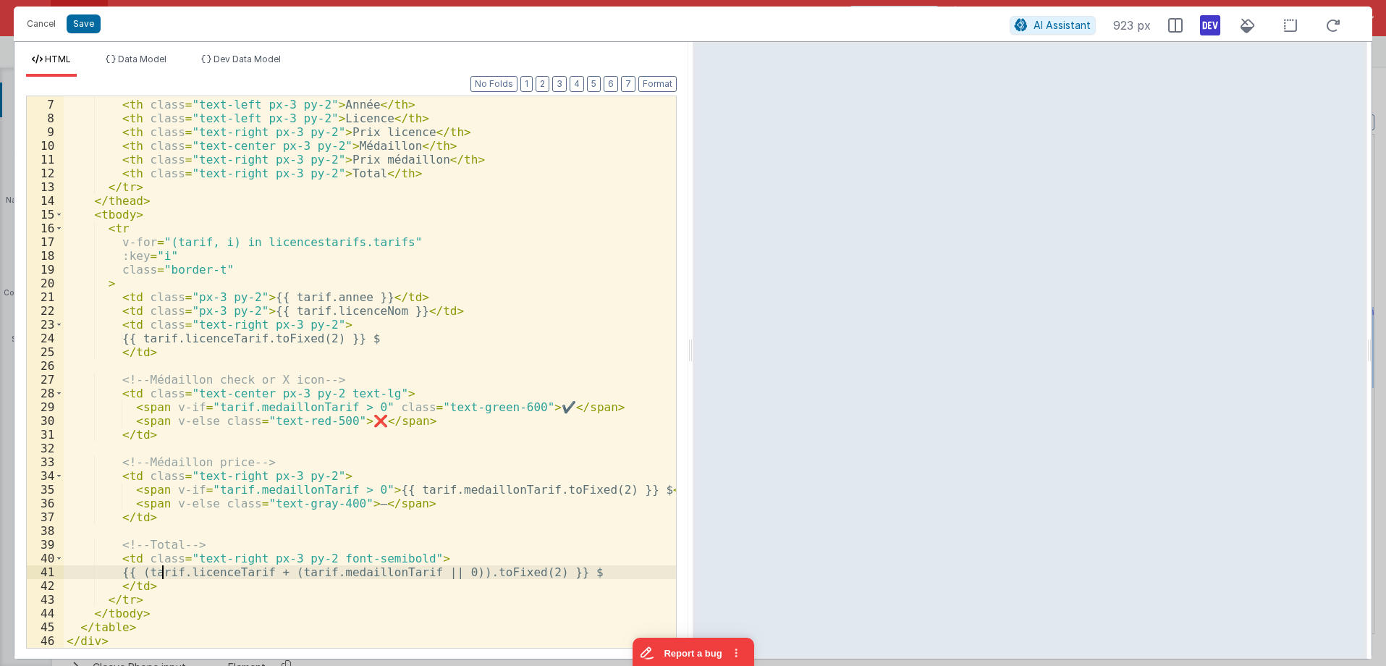
click at [164, 570] on div "< tr > < th class = "text-left px-3 py-2" > Année </ th > < th class = "text-le…" at bounding box center [370, 373] width 612 height 579
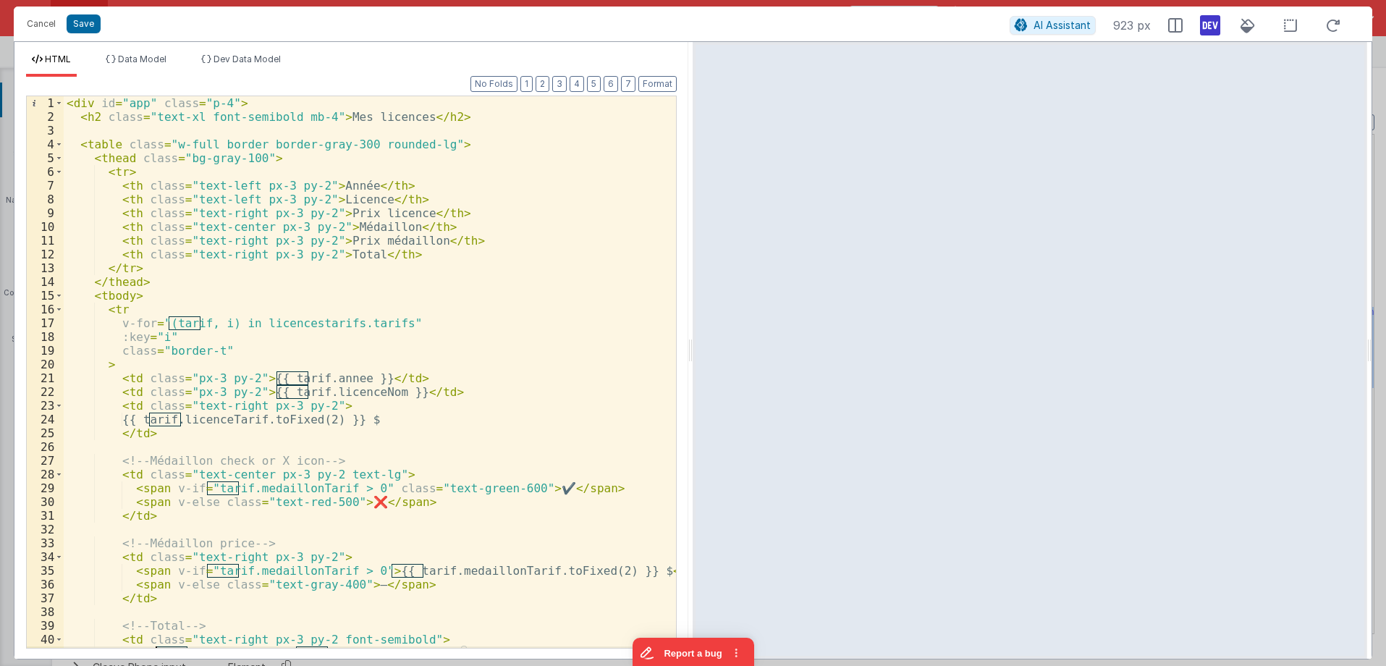
scroll to position [0, 0]
click at [253, 321] on div "< div id = "app" class = "p-4" > < h2 class = "text-xl font-semibold mb-4" > Me…" at bounding box center [370, 385] width 612 height 579
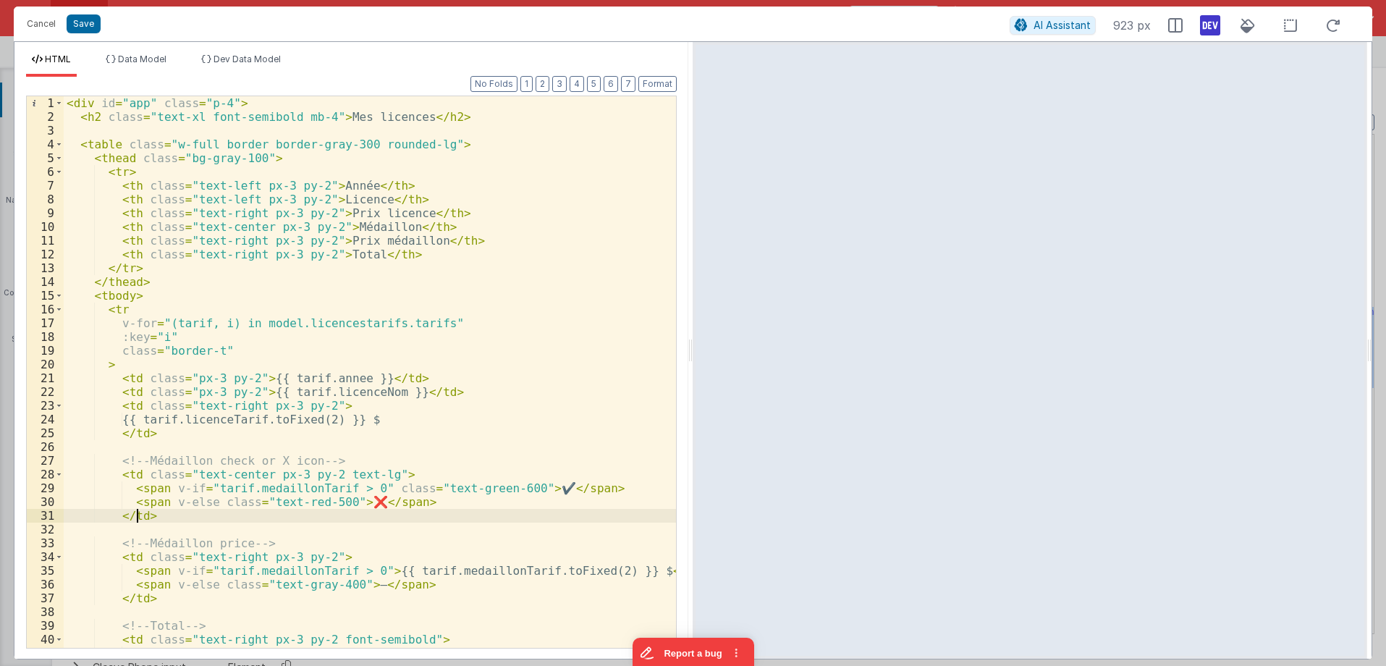
click at [138, 515] on div "< div id = "app" class = "p-4" > < h2 class = "text-xl font-semibold mb-4" > Me…" at bounding box center [370, 385] width 612 height 579
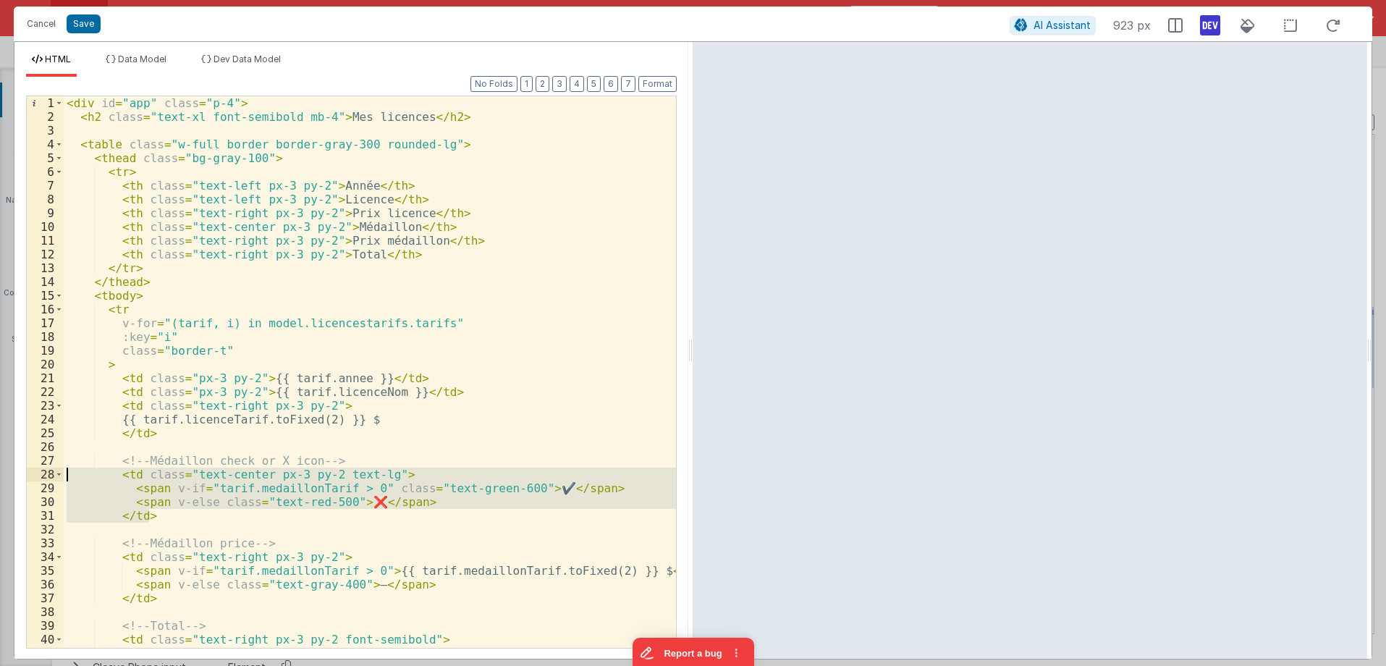
drag, startPoint x: 161, startPoint y: 517, endPoint x: 20, endPoint y: 471, distance: 148.3
click at [64, 471] on div "< div id = "app" class = "p-4" > < h2 class = "text-xl font-semibold mb-4" > Me…" at bounding box center [370, 371] width 612 height 551
click at [147, 460] on div "< div id = "app" class = "p-4" > < h2 class = "text-xl font-semibold mb-4" > Me…" at bounding box center [370, 385] width 612 height 579
drag, startPoint x: 153, startPoint y: 515, endPoint x: 118, endPoint y: 472, distance: 55.0
click at [118, 472] on div "< div id = "app" class = "p-4" > < h2 class = "text-xl font-semibold mb-4" > Me…" at bounding box center [370, 385] width 612 height 579
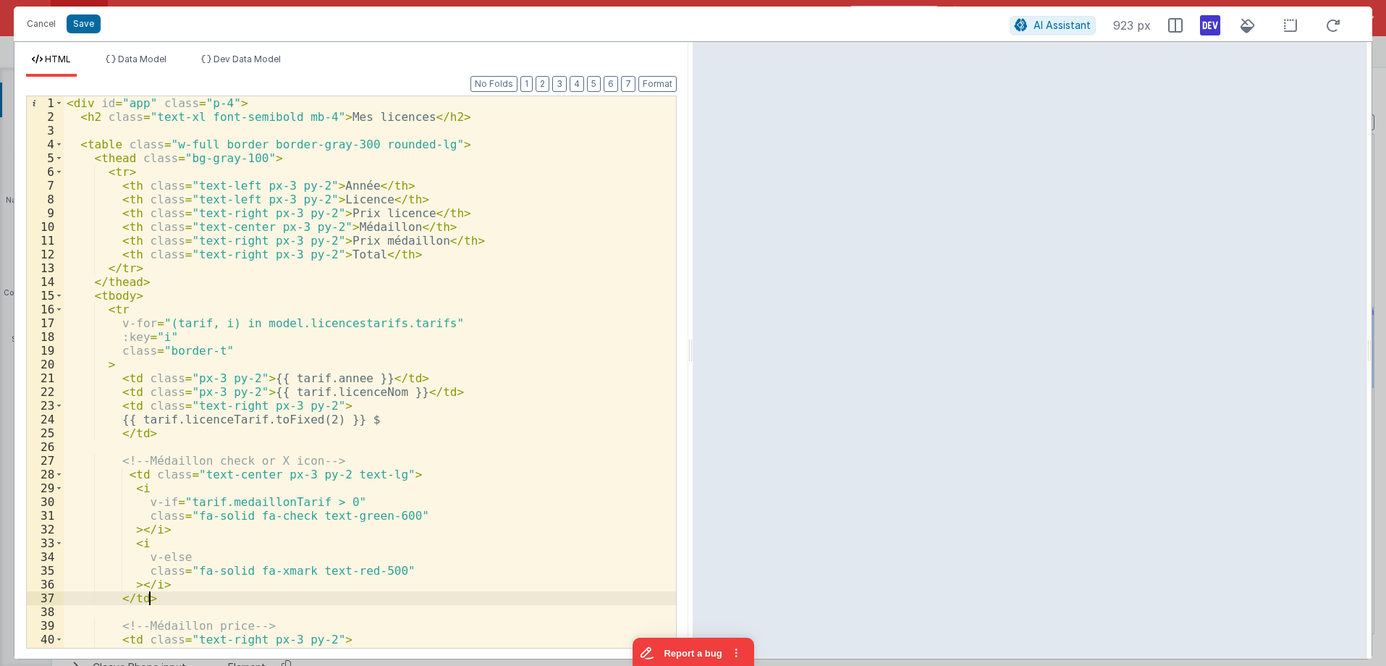
click at [460, 284] on div "< div id = "app" class = "p-4" > < h2 class = "text-xl font-semibold mb-4" > Me…" at bounding box center [370, 385] width 612 height 579
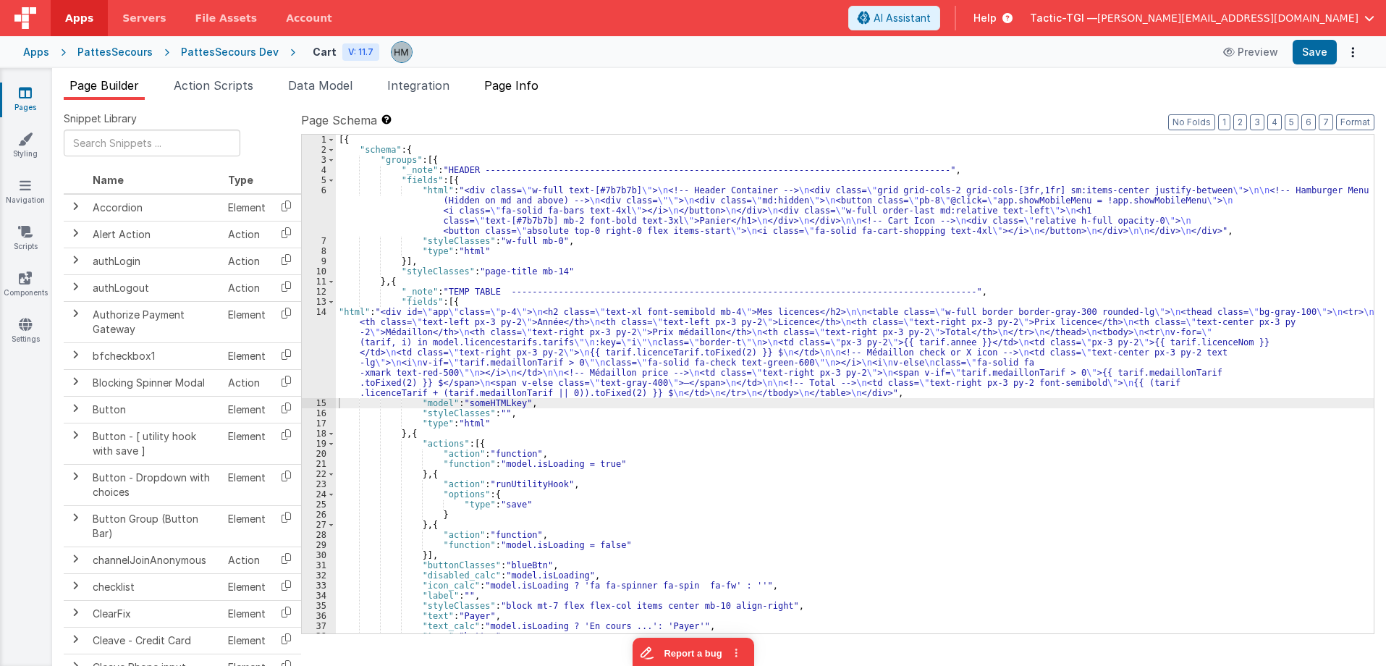
click at [529, 85] on span "Page Info" at bounding box center [511, 85] width 54 height 14
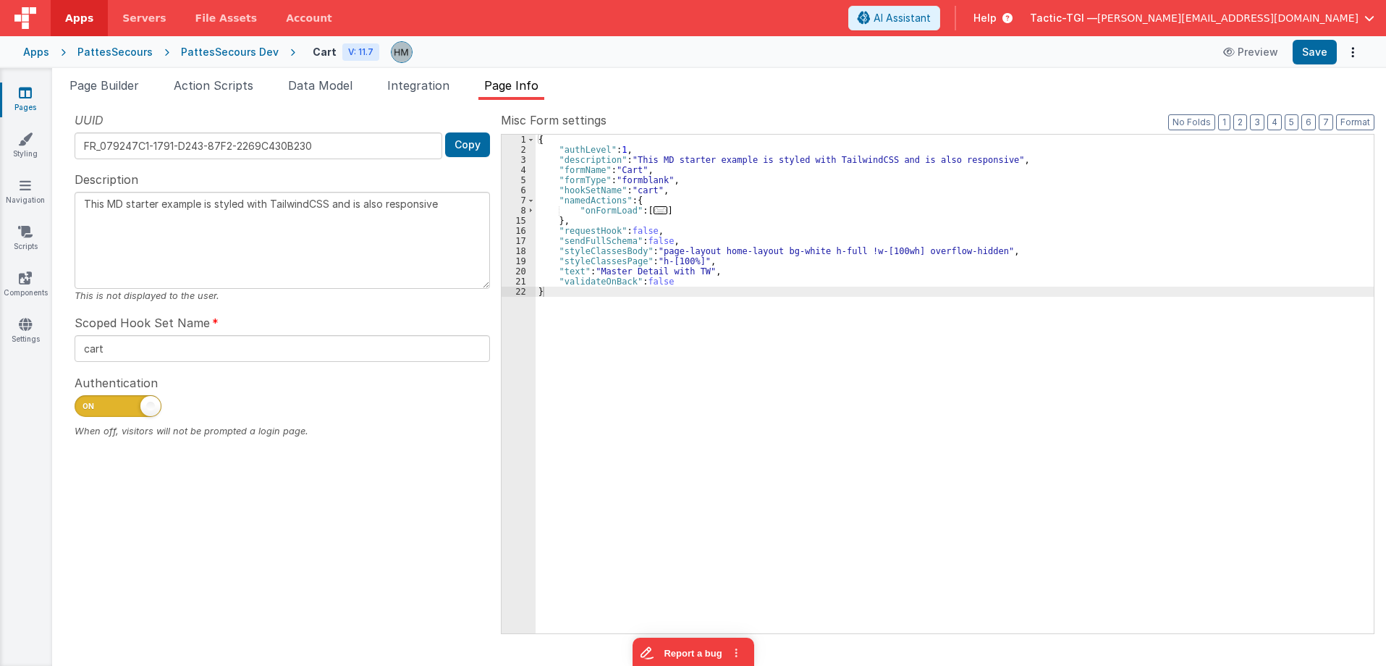
click at [653, 211] on span "..." at bounding box center [660, 210] width 14 height 8
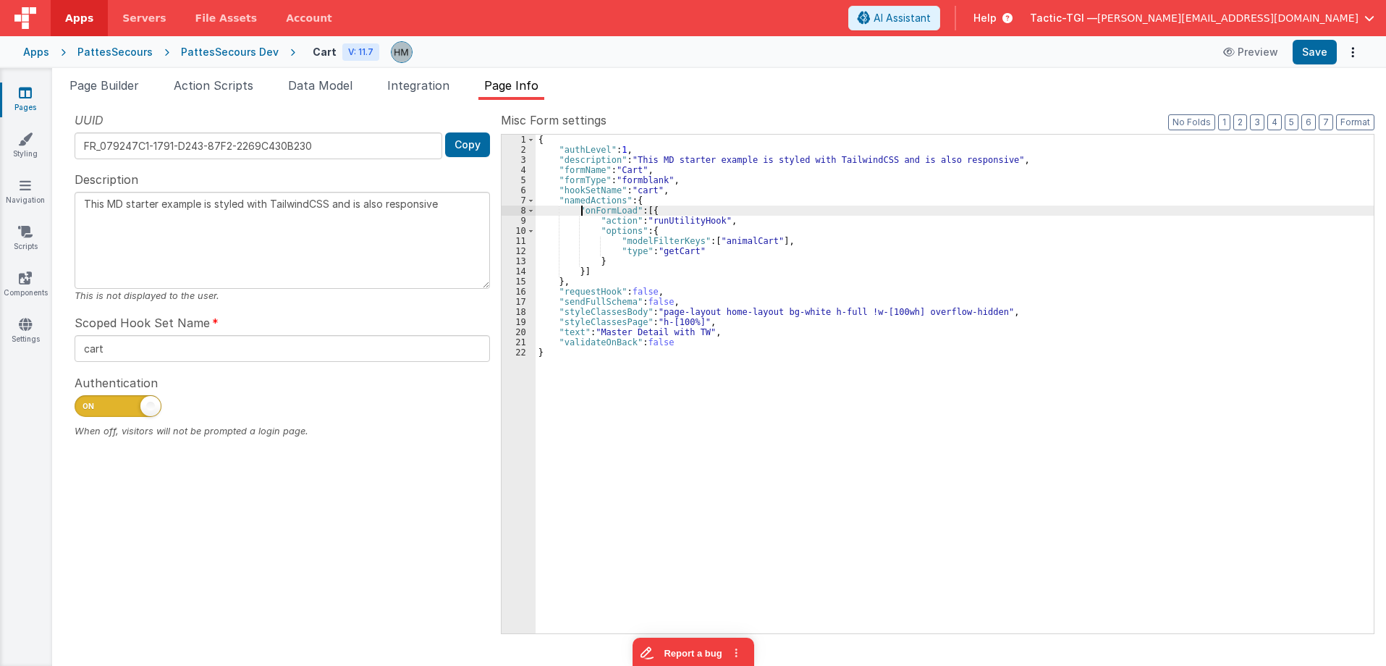
click at [580, 207] on div "{ "authLevel" : 1 , "description" : "This MD starter example is styled with Tai…" at bounding box center [954, 394] width 838 height 519
click at [652, 187] on div "{ "authLevel" : 1 , "description" : "This MD starter example is styled with Tai…" at bounding box center [954, 394] width 838 height 519
click at [364, 86] on ul "Page Builder Action Scripts Data Model Integration Page Info" at bounding box center [719, 88] width 1334 height 23
click at [358, 83] on li "Data Model" at bounding box center [320, 88] width 76 height 23
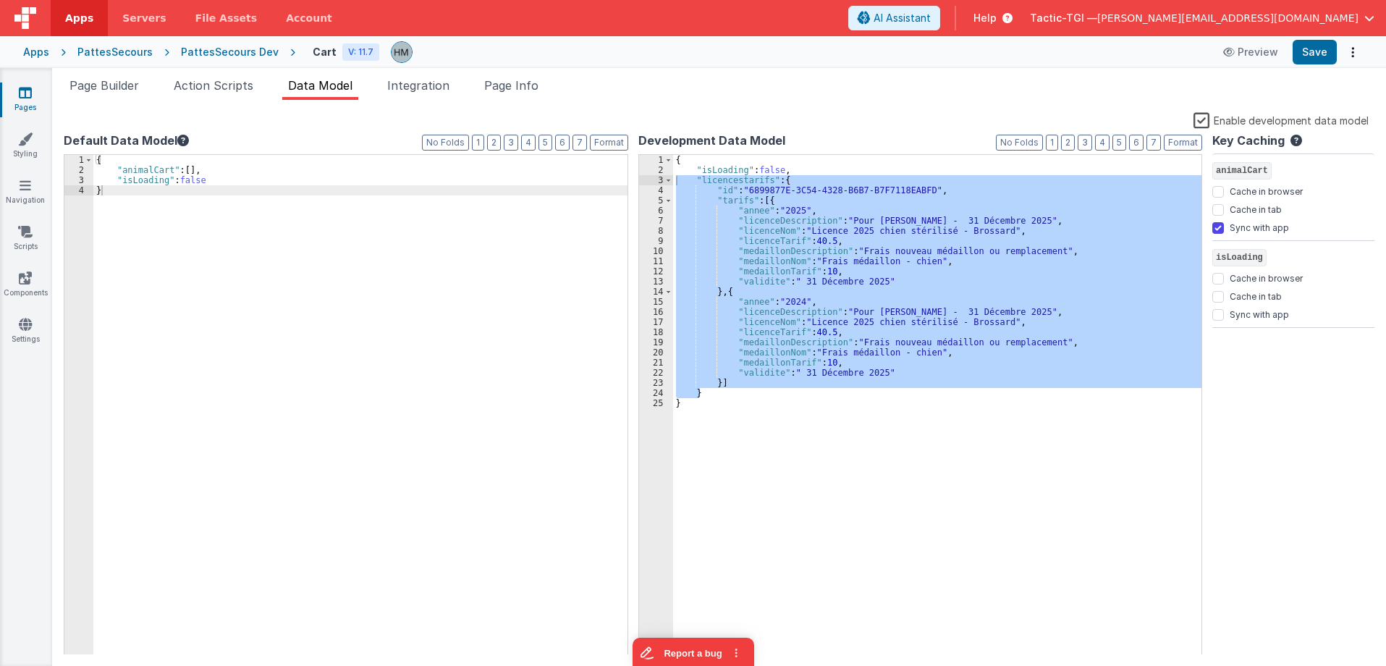
click at [1204, 124] on label "Enable development data model" at bounding box center [1280, 119] width 175 height 17
click at [0, 0] on input "Enable development data model" at bounding box center [0, 0] width 0 height 0
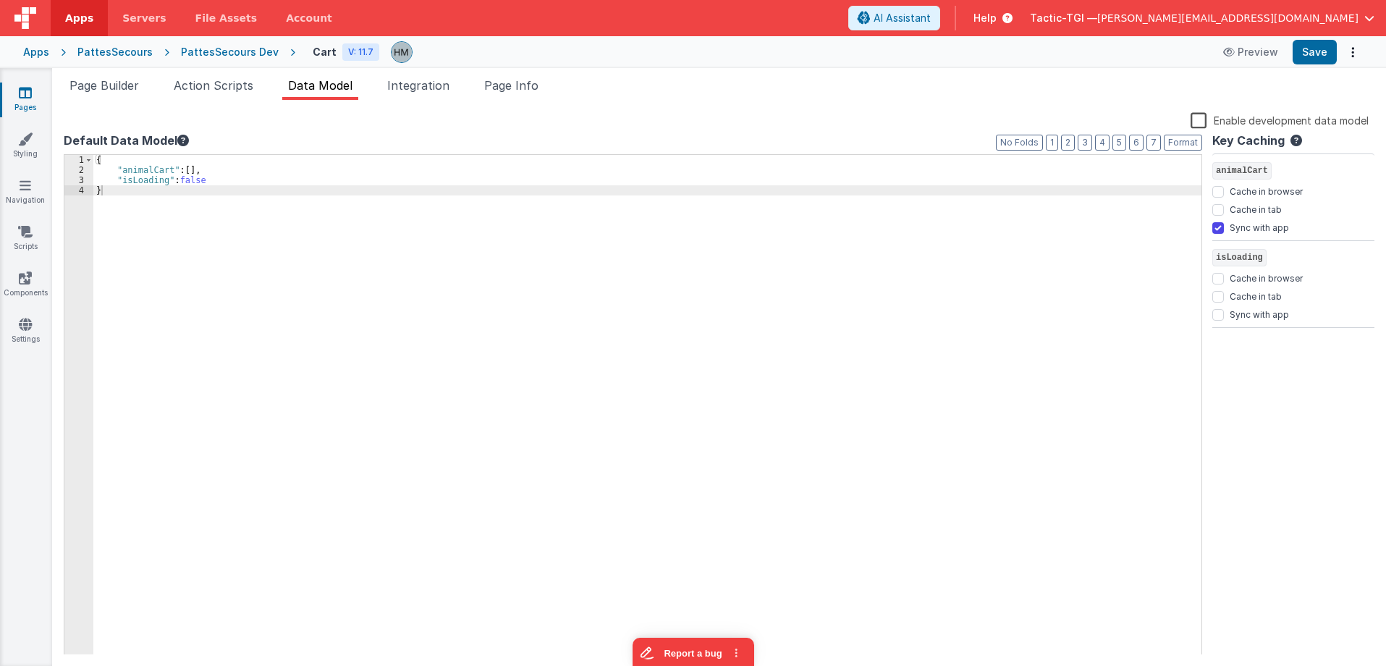
drag, startPoint x: 1256, startPoint y: 3, endPoint x: 1224, endPoint y: 0, distance: 32.0
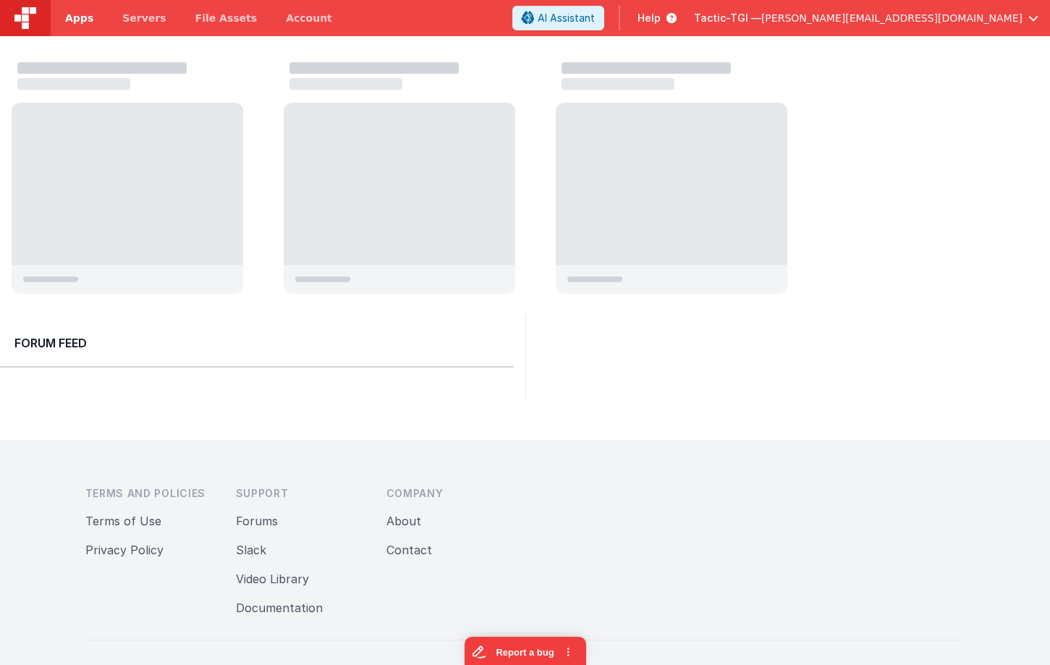
click at [80, 20] on span "Apps" at bounding box center [79, 18] width 28 height 14
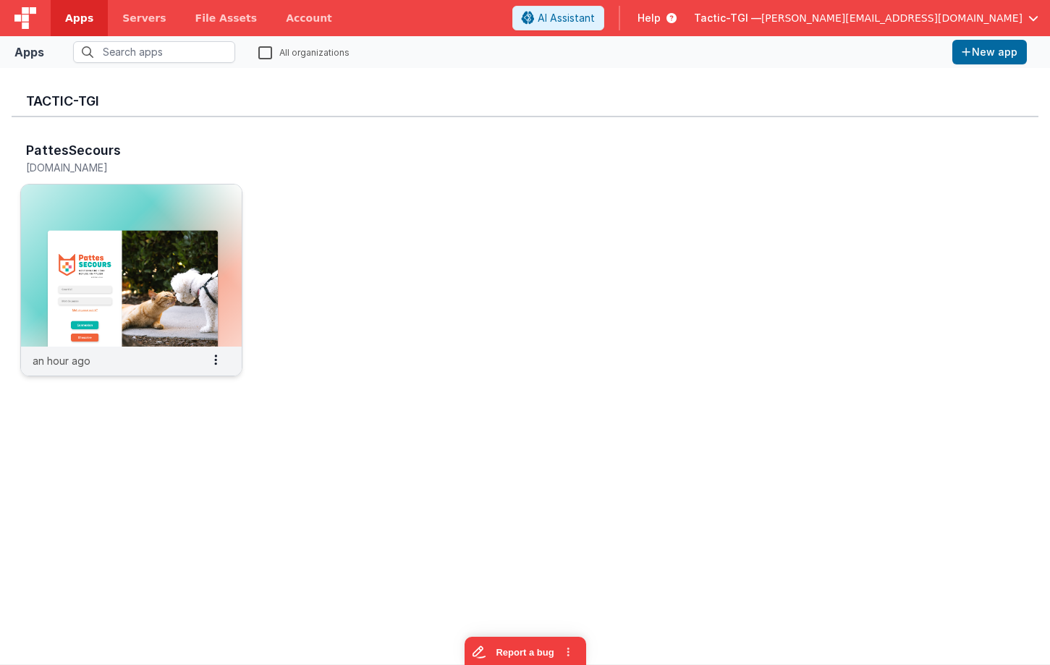
click at [178, 318] on img at bounding box center [131, 266] width 221 height 162
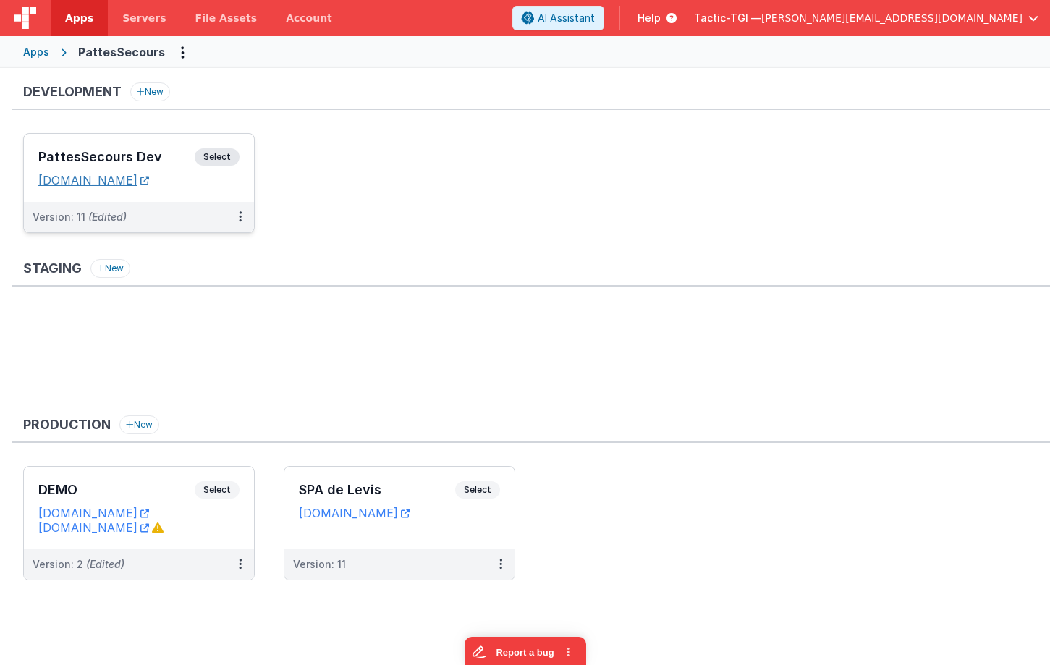
click at [124, 181] on link "[DOMAIN_NAME]" at bounding box center [93, 180] width 111 height 14
click at [150, 152] on h3 "PattesSecours Dev" at bounding box center [116, 157] width 156 height 14
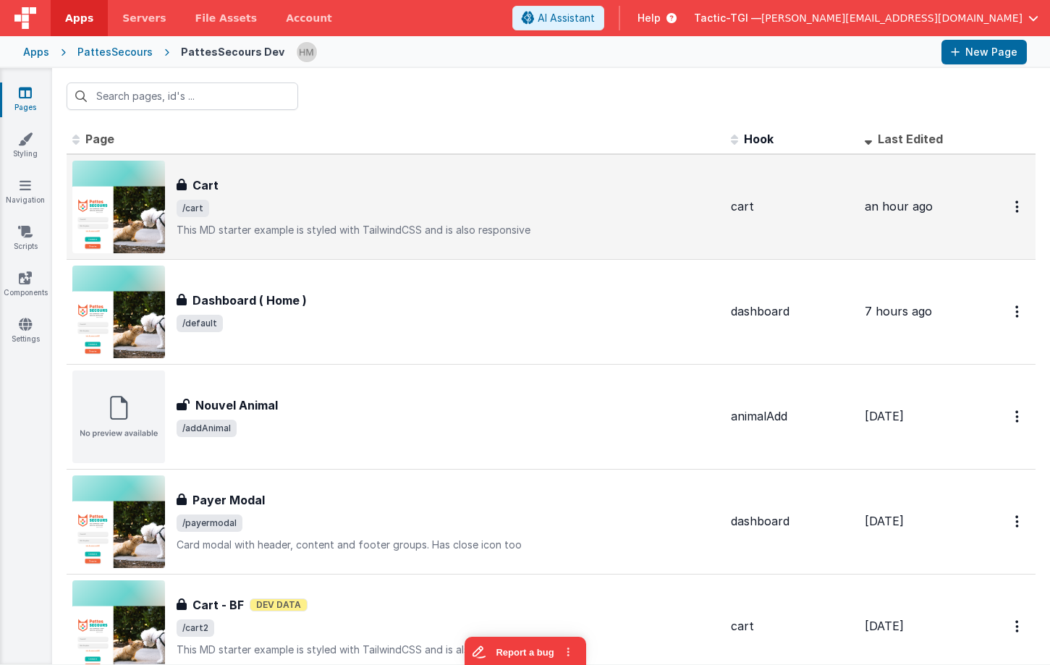
click at [418, 183] on div "Cart" at bounding box center [448, 185] width 543 height 17
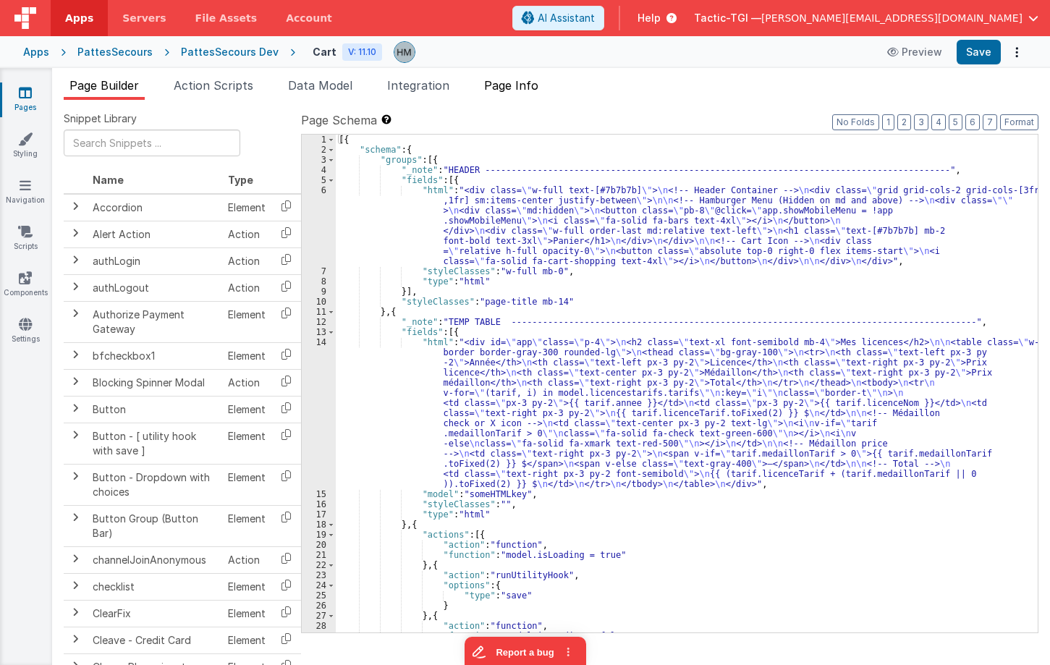
click at [537, 90] on span "Page Info" at bounding box center [511, 85] width 54 height 14
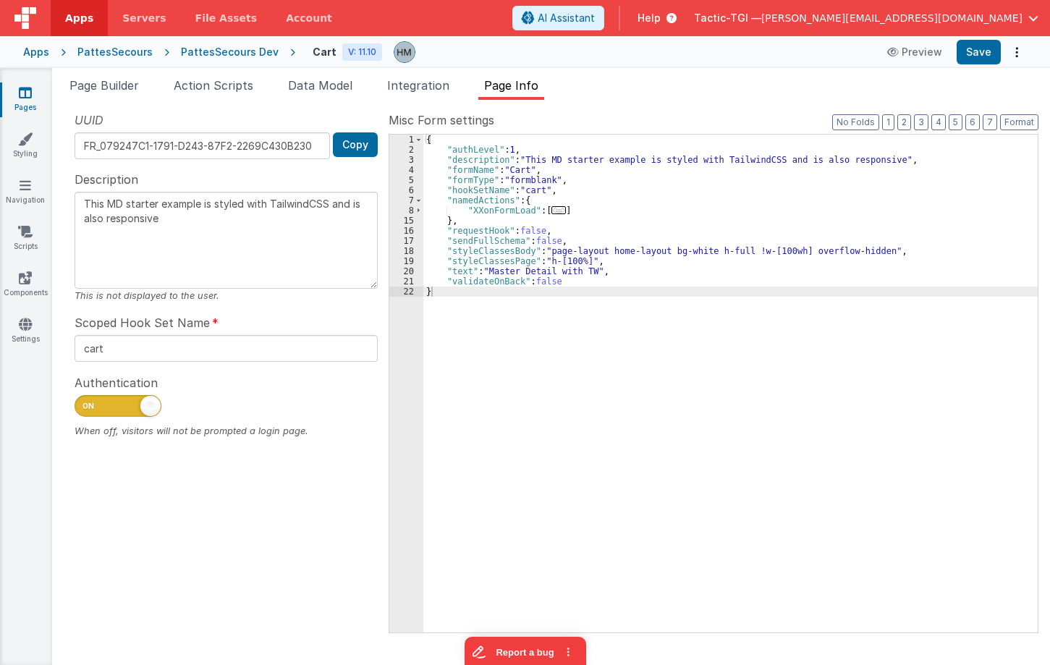
click at [477, 208] on div "{ "authLevel" : 1 , "description" : "This MD starter example is styled with Tai…" at bounding box center [730, 394] width 614 height 518
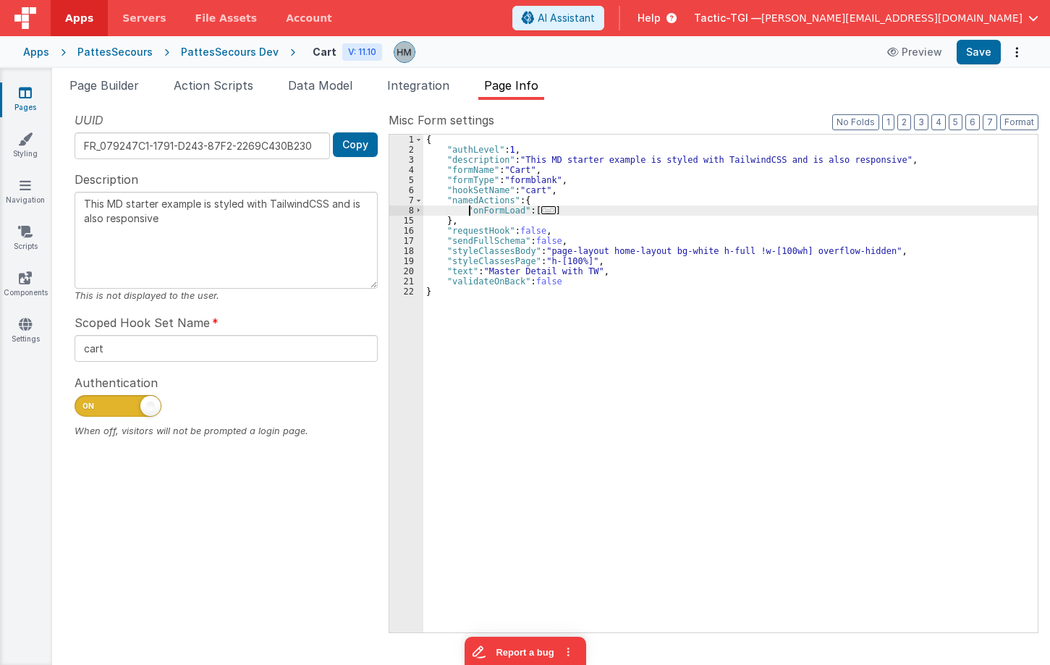
click at [589, 190] on div "{ "authLevel" : 1 , "description" : "This MD starter example is styled with Tai…" at bounding box center [730, 394] width 614 height 518
